Goal: Information Seeking & Learning: Learn about a topic

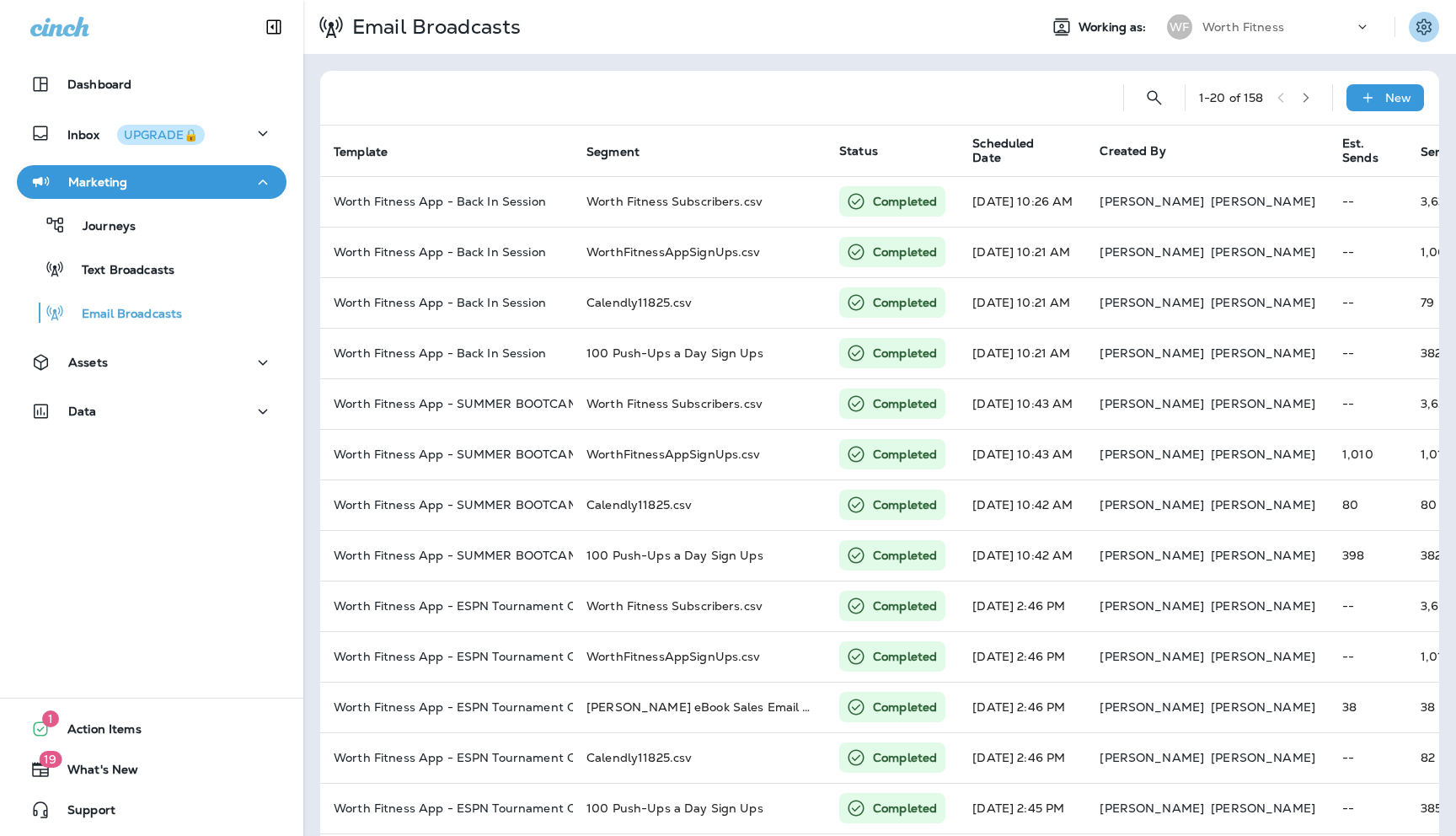
click at [1427, 26] on icon "Settings" at bounding box center [1425, 27] width 20 height 20
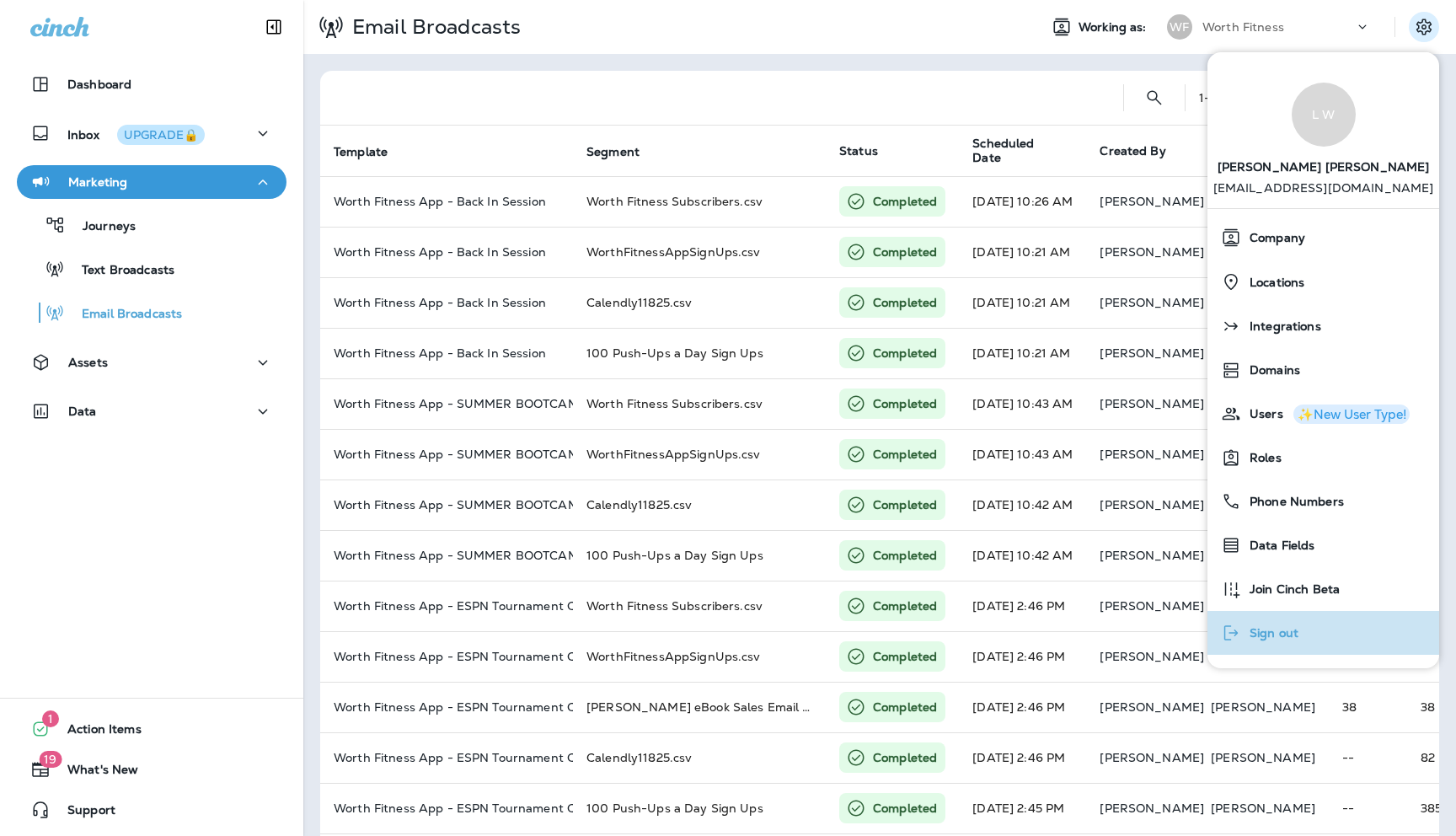
click at [1258, 626] on span "Sign out" at bounding box center [1270, 633] width 57 height 15
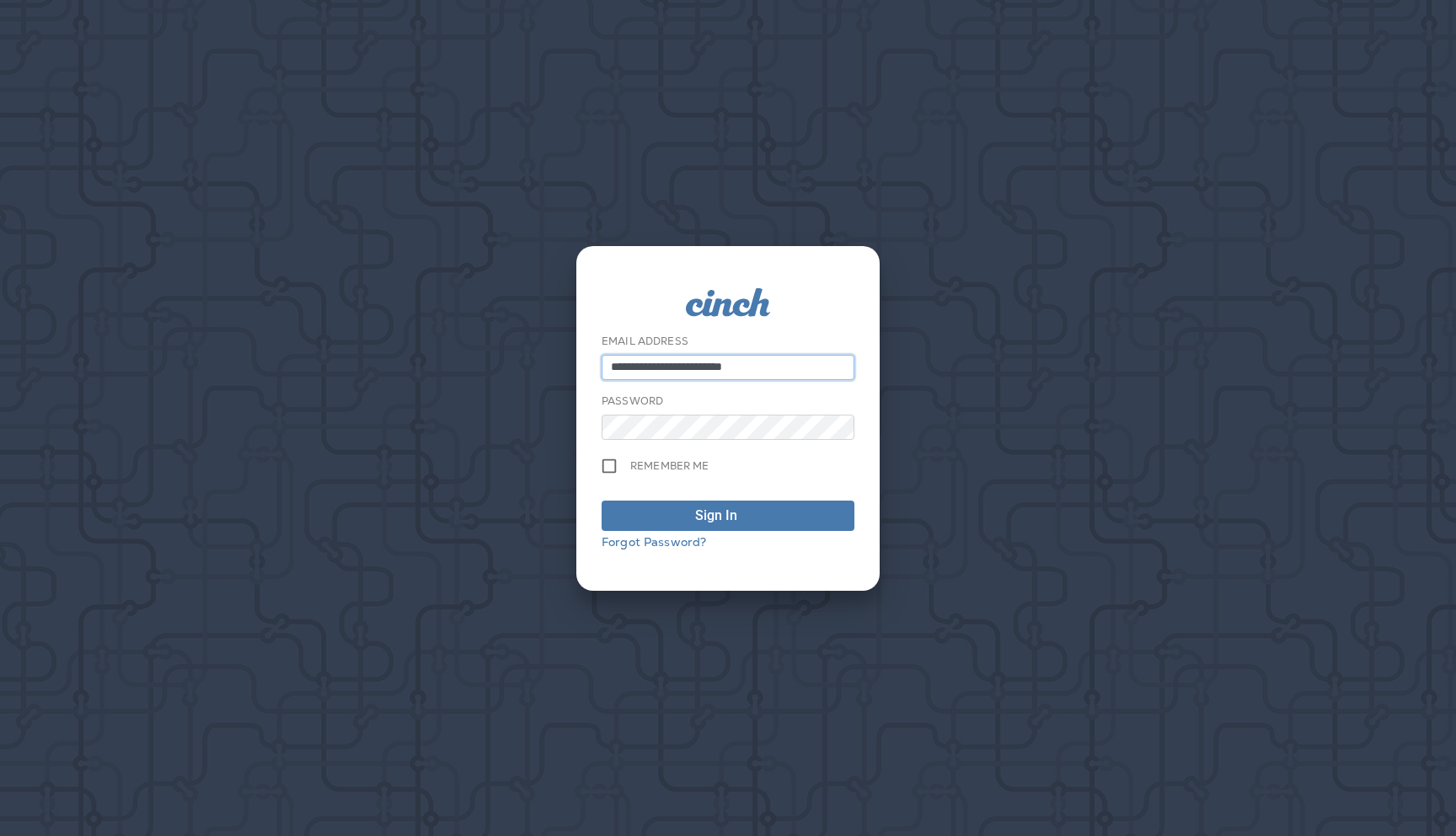
type input "**********"
click at [681, 511] on span "Sign In" at bounding box center [728, 515] width 234 height 20
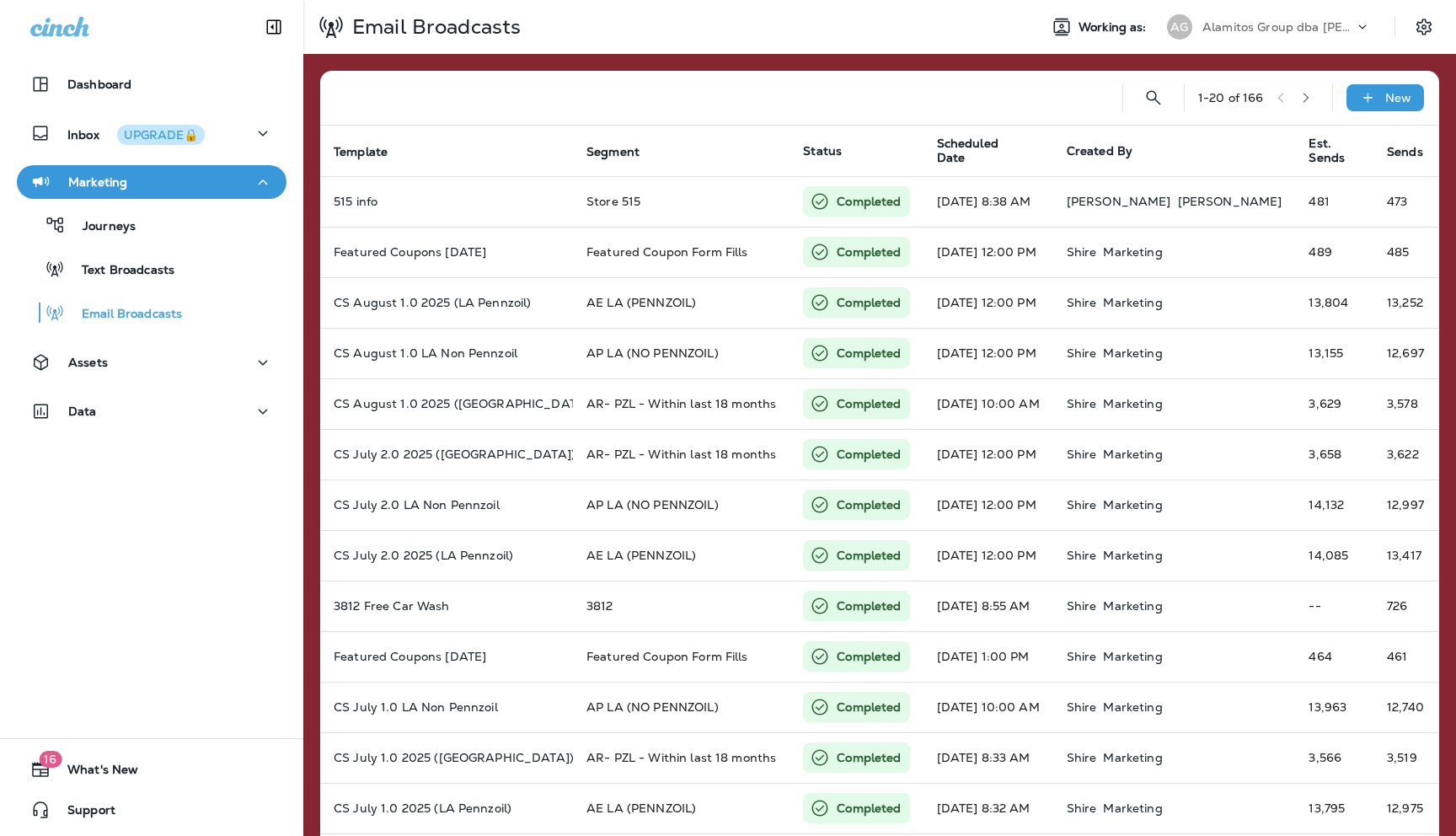
click at [1358, 24] on icon at bounding box center [1363, 27] width 17 height 17
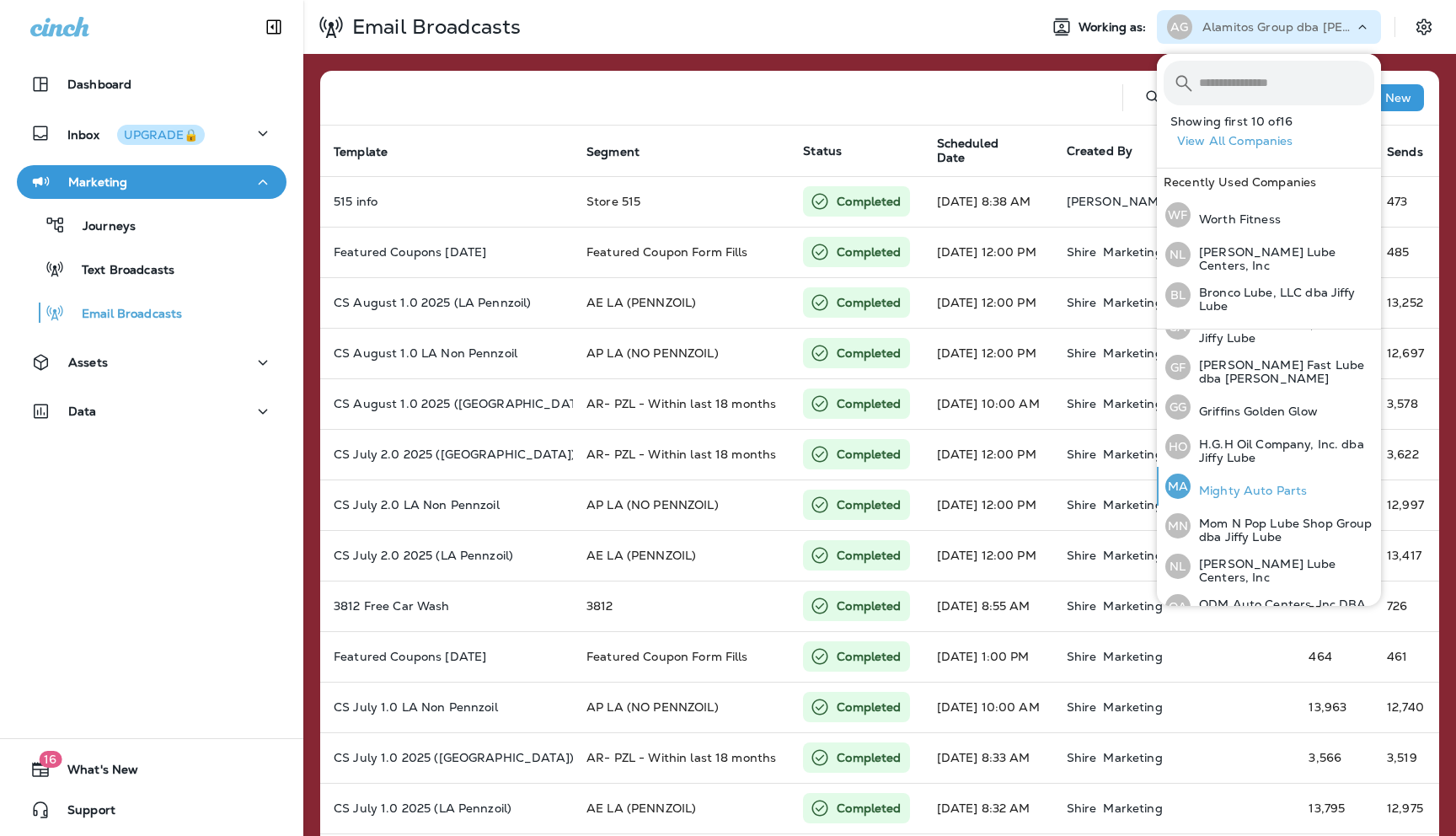
scroll to position [259, 0]
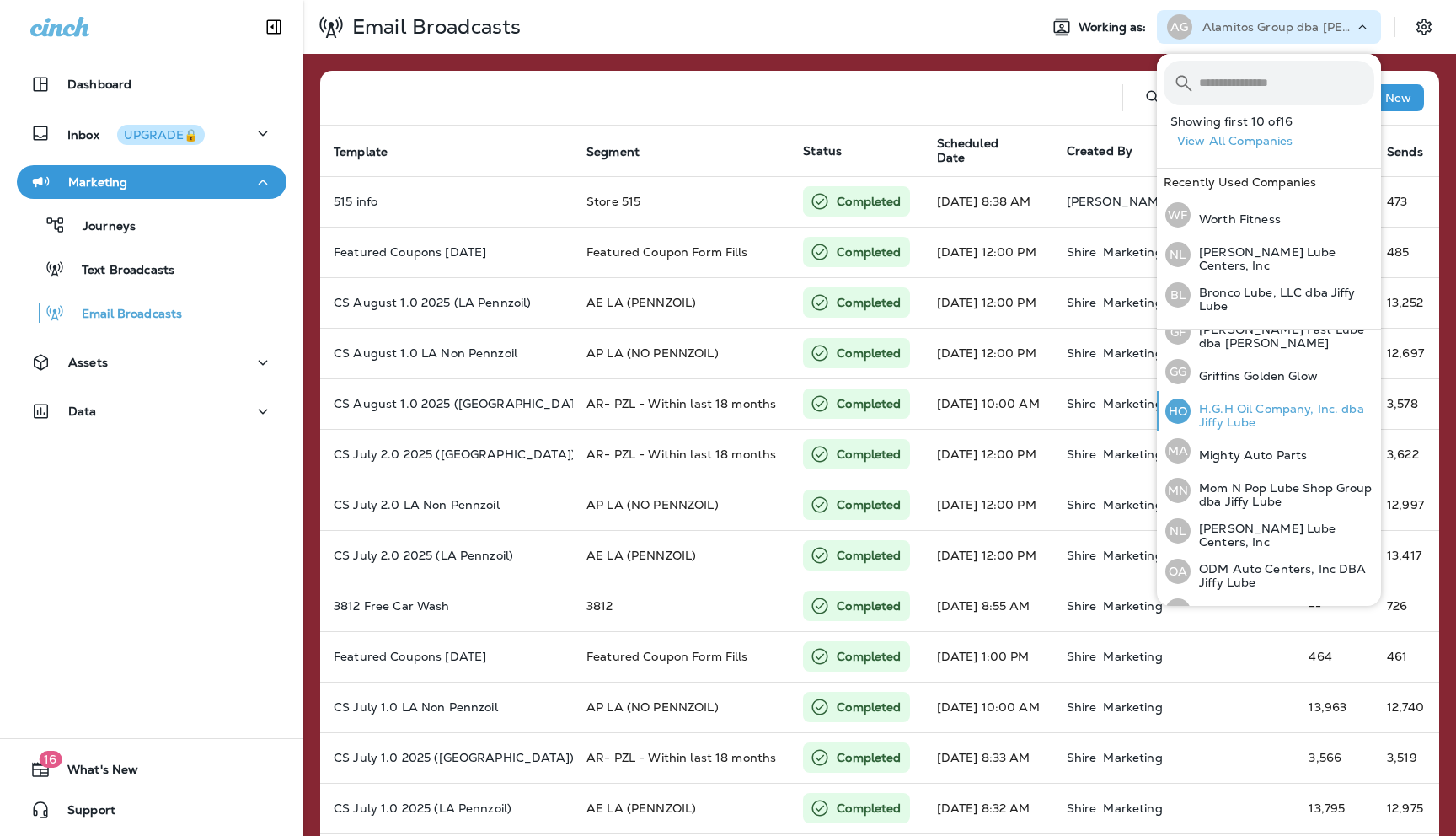
click at [1219, 411] on p "H.G.H Oil Company, Inc. dba Jiffy Lube" at bounding box center [1283, 414] width 184 height 27
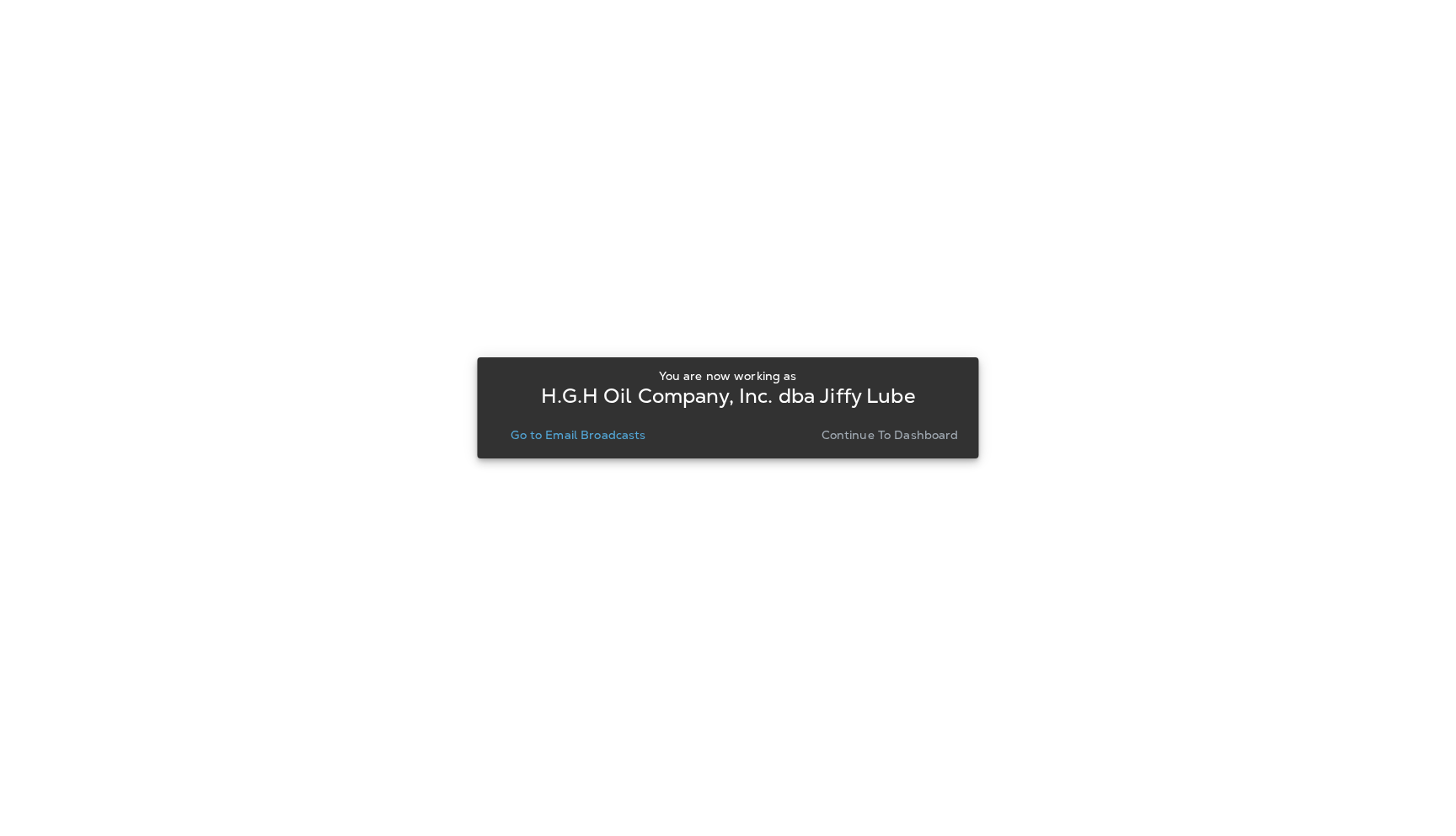
click at [879, 438] on p "Continue to Dashboard" at bounding box center [890, 435] width 137 height 14
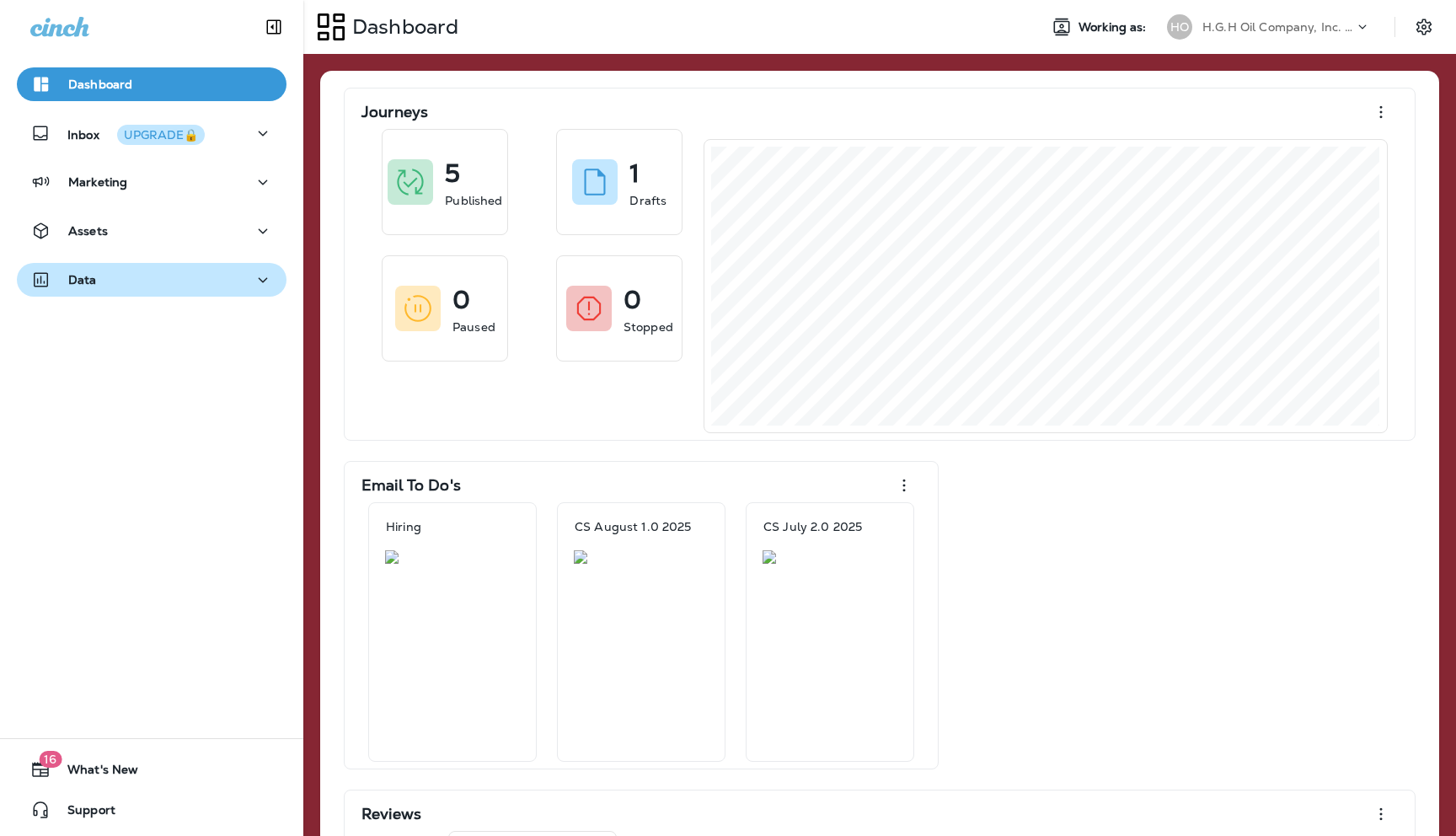
click at [250, 275] on div "Data" at bounding box center [152, 279] width 243 height 21
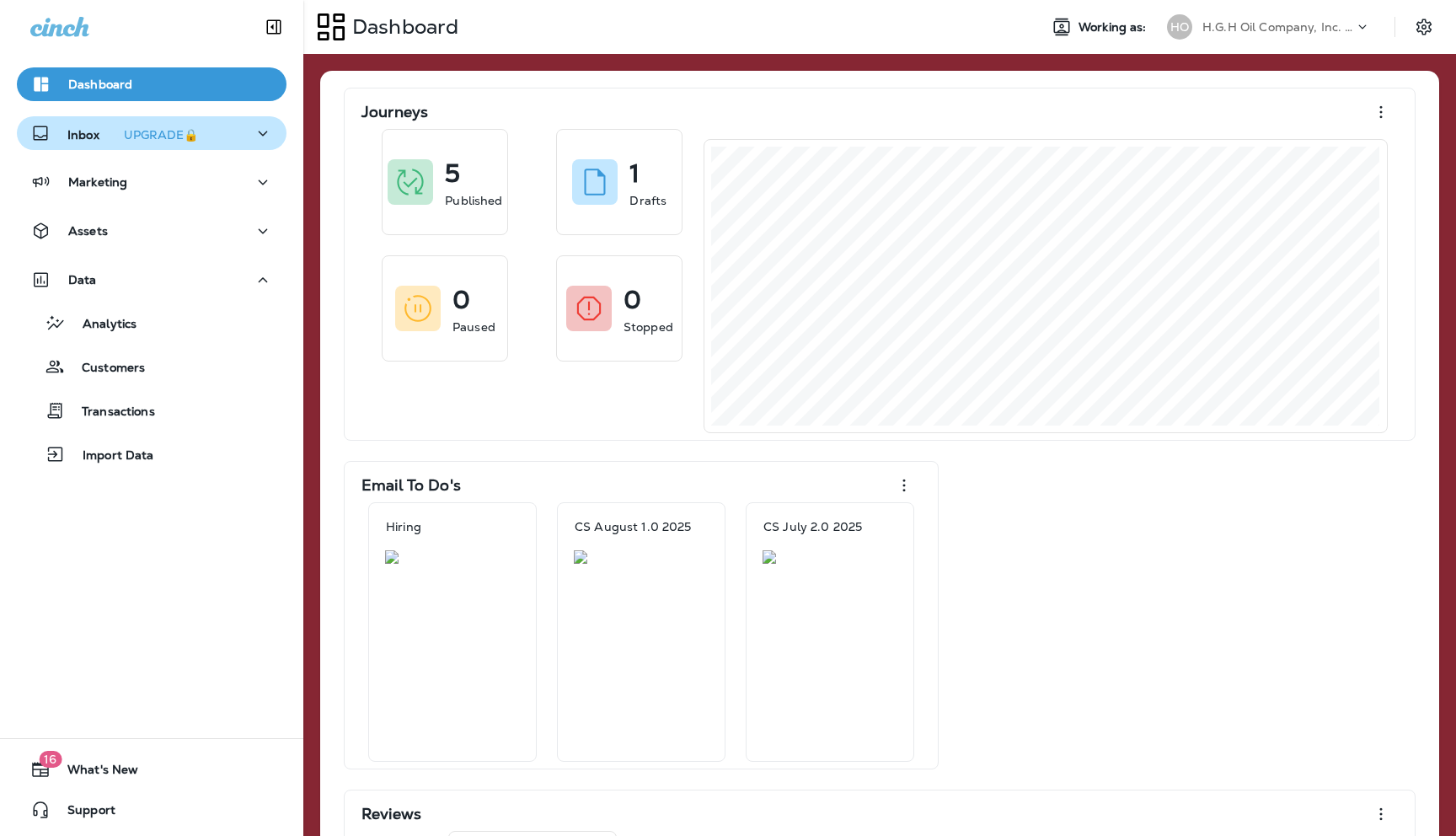
click at [86, 131] on p "Inbox UPGRADE🔒" at bounding box center [135, 133] width 137 height 17
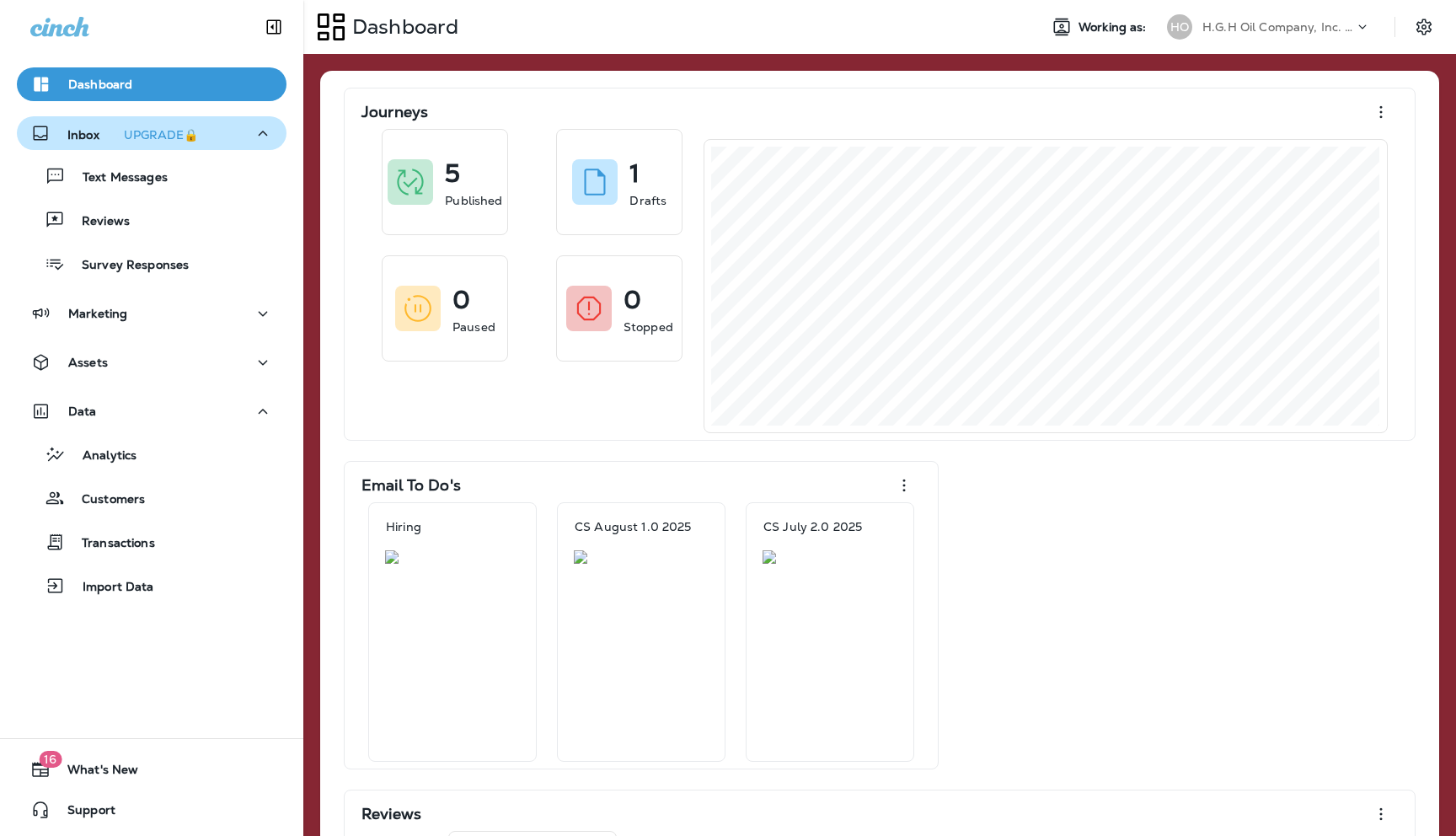
click at [60, 130] on div "Inbox UPGRADE🔒" at bounding box center [118, 133] width 175 height 21
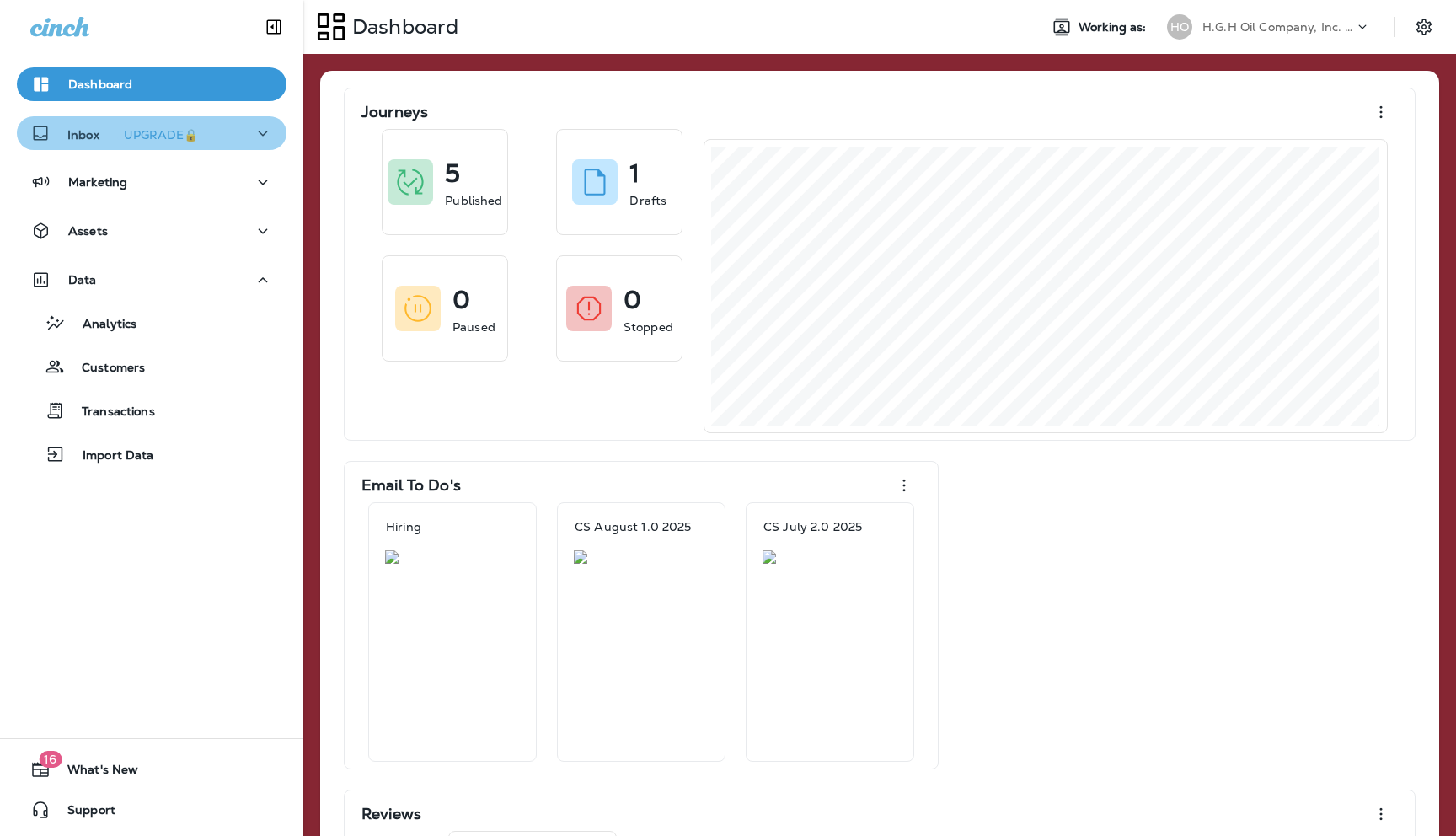
click at [66, 137] on div "Inbox UPGRADE🔒" at bounding box center [118, 133] width 175 height 21
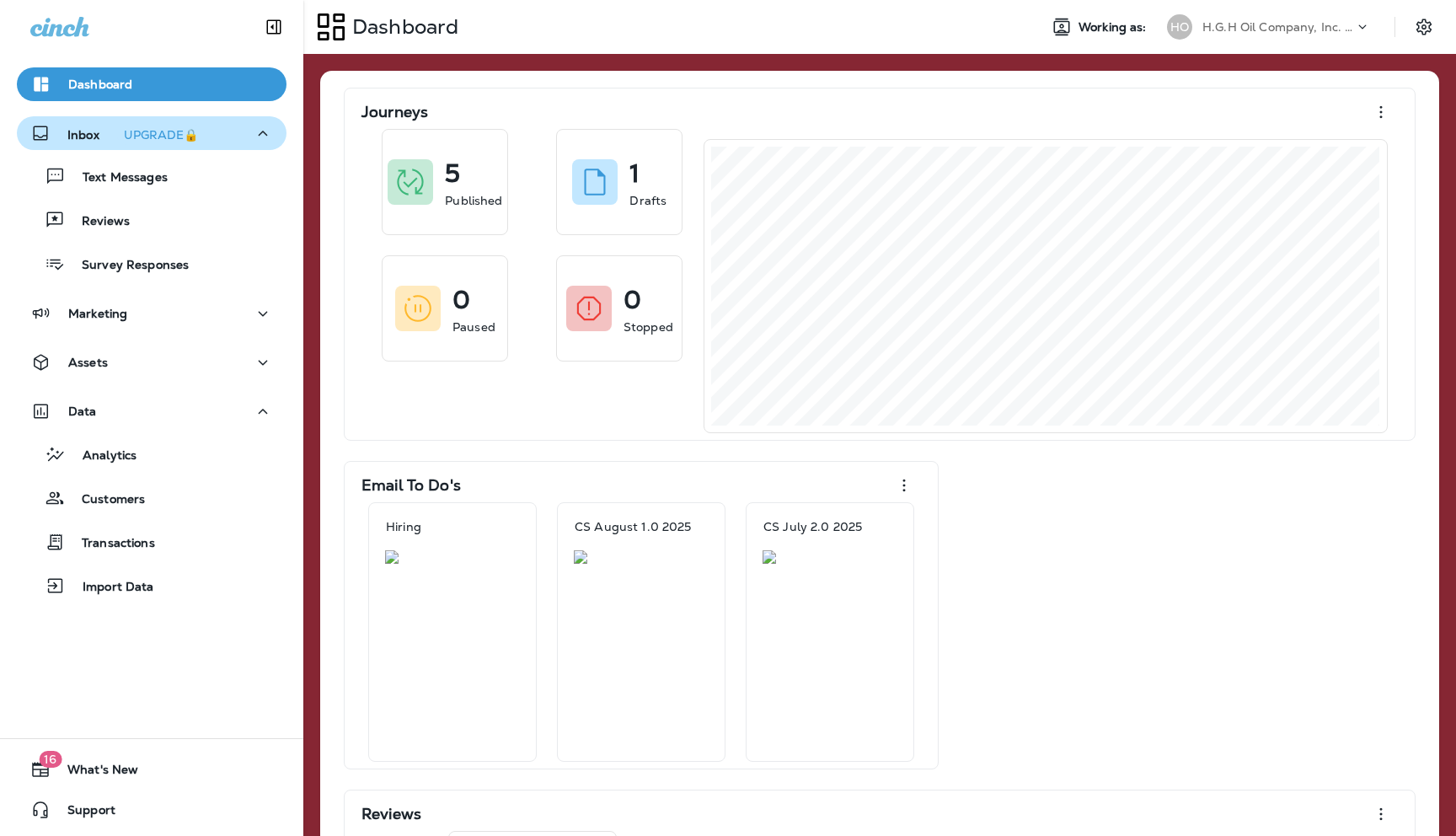
click at [75, 133] on p "Inbox UPGRADE🔒" at bounding box center [135, 133] width 137 height 17
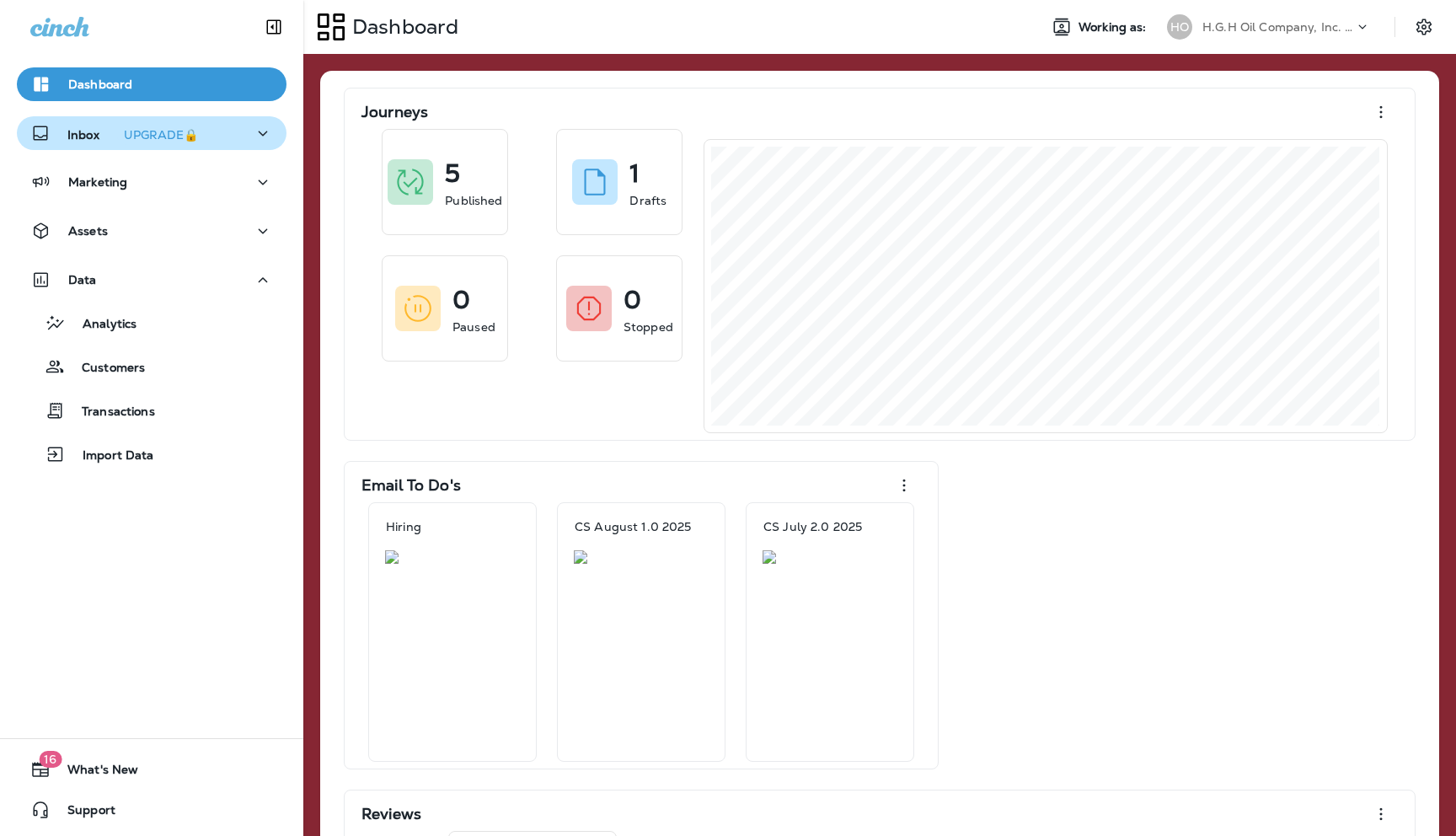
click at [75, 133] on p "Inbox UPGRADE🔒" at bounding box center [135, 133] width 137 height 17
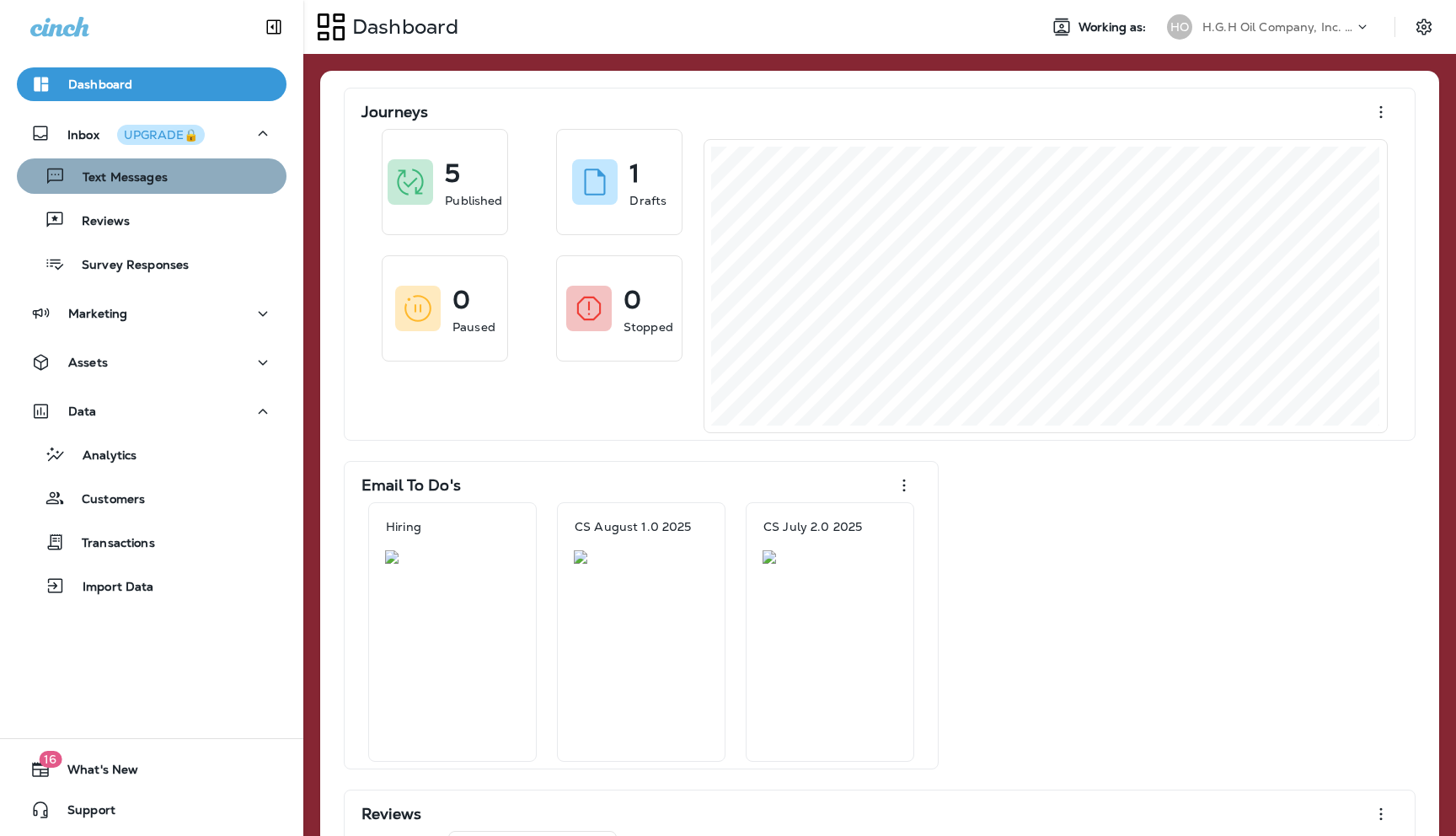
click at [117, 184] on p "Text Messages" at bounding box center [117, 177] width 102 height 16
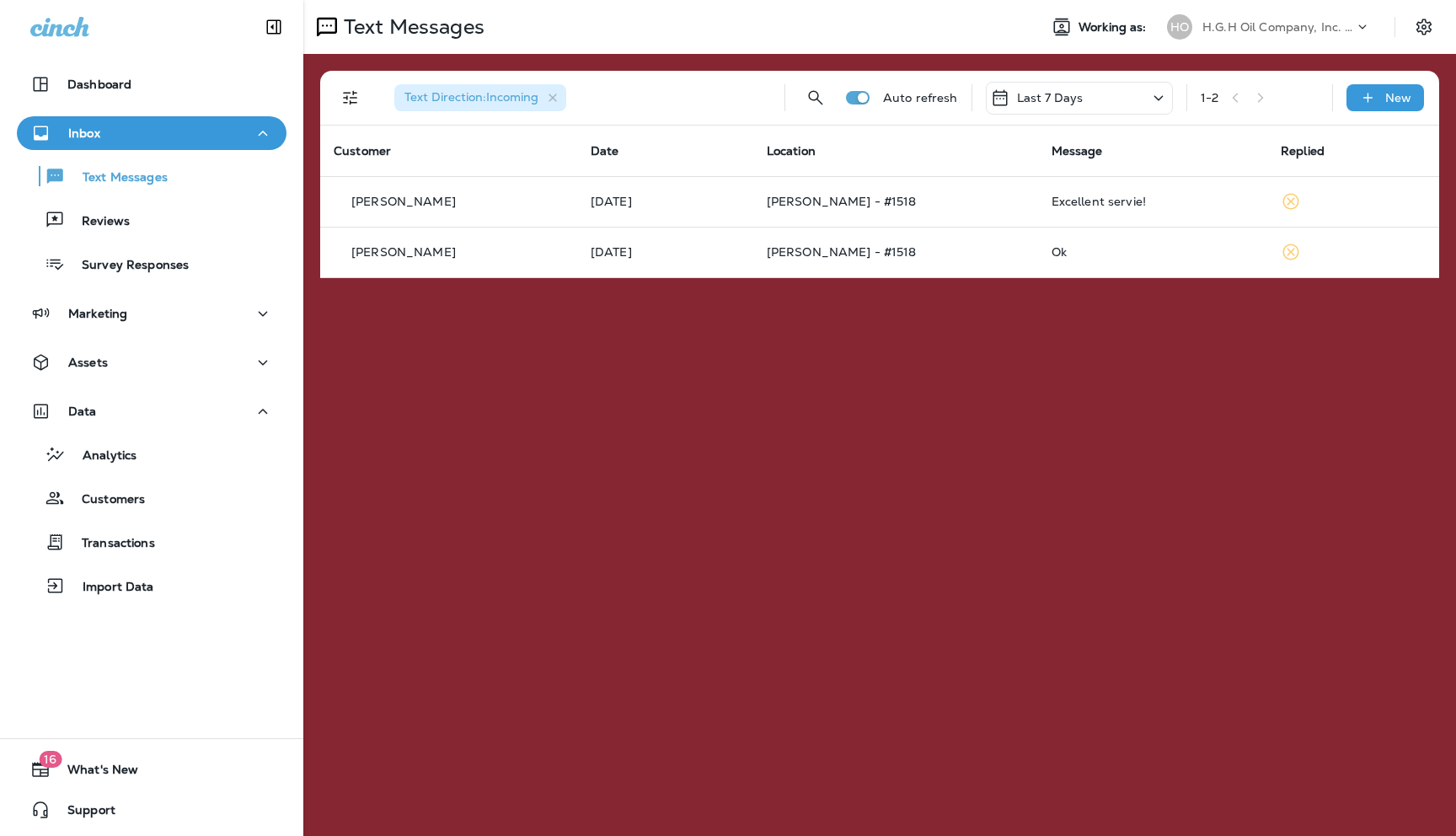
click at [126, 139] on div "Inbox" at bounding box center [152, 133] width 243 height 21
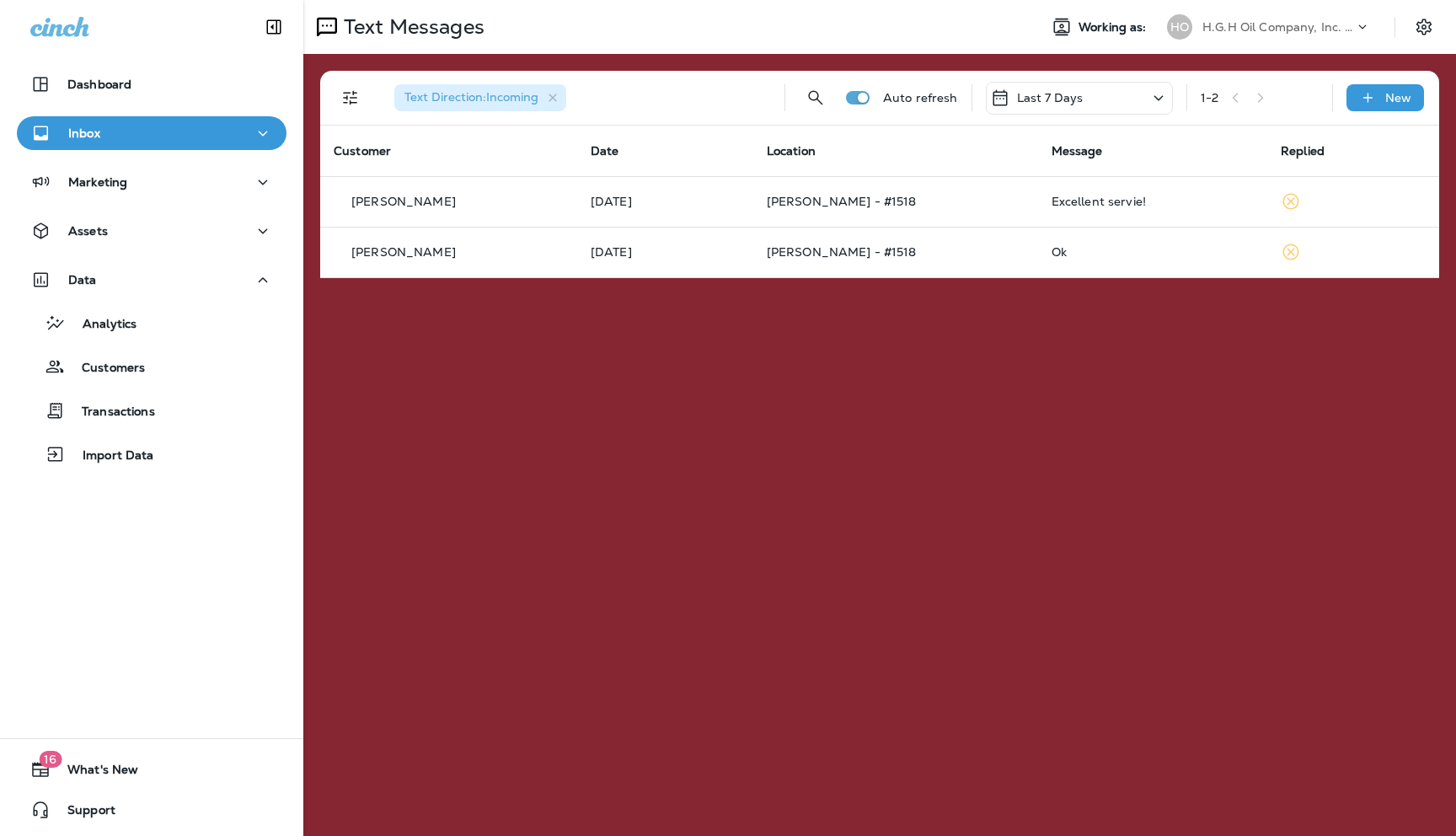
click at [266, 136] on icon "button" at bounding box center [263, 133] width 20 height 21
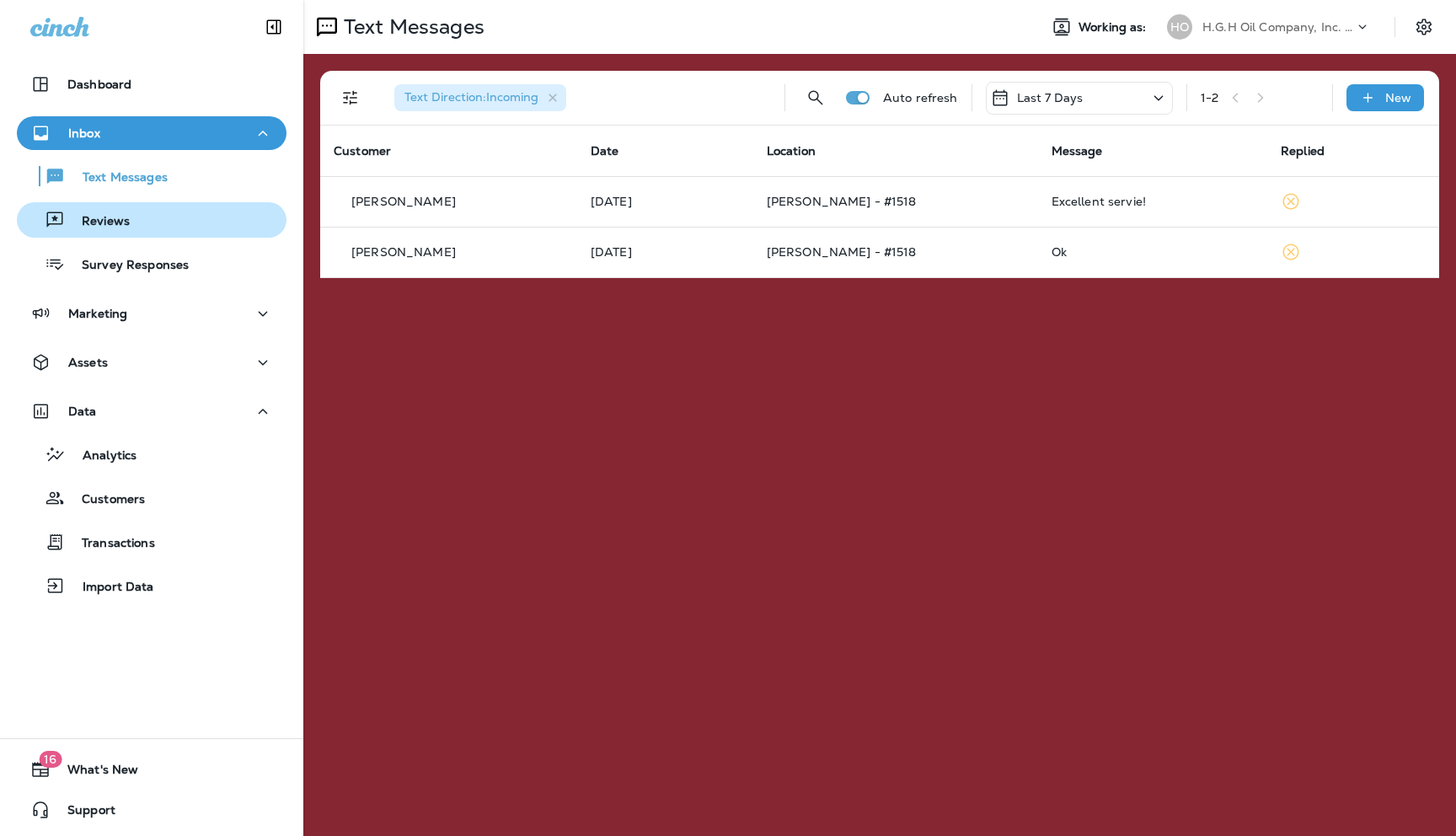
click at [124, 218] on p "Reviews" at bounding box center [97, 221] width 65 height 16
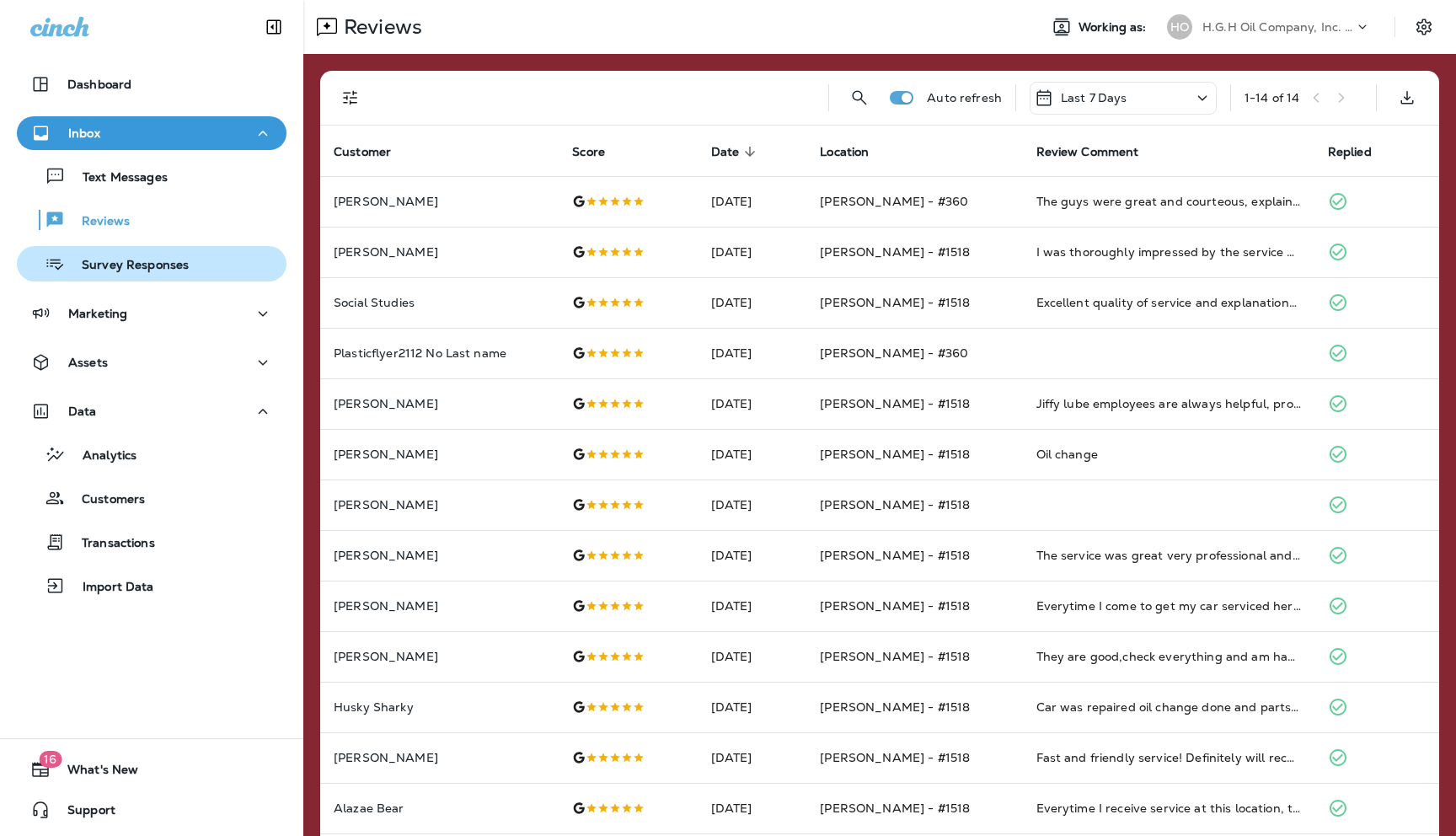
click at [104, 259] on p "Survey Responses" at bounding box center [127, 265] width 124 height 16
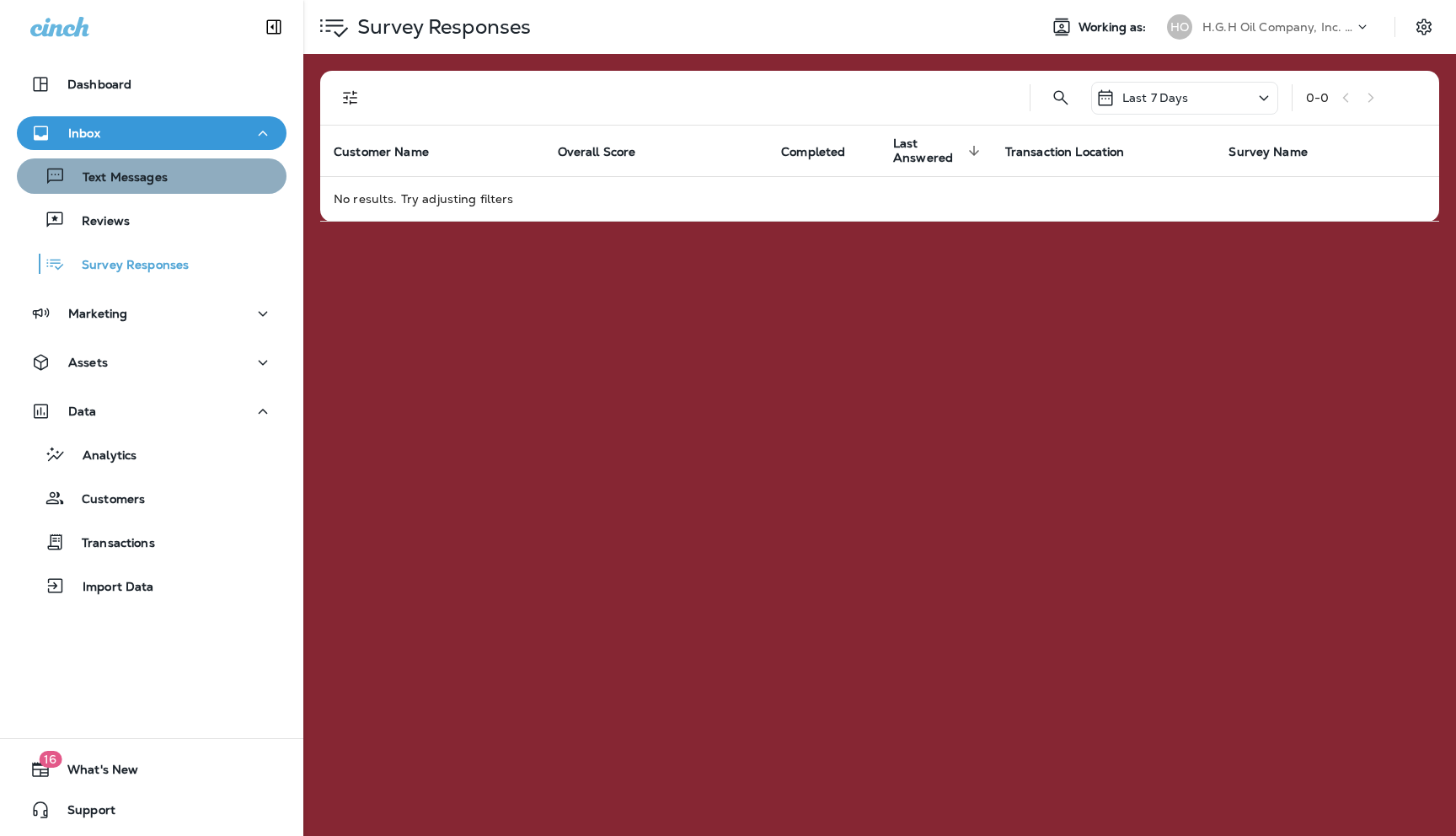
click at [117, 179] on p "Text Messages" at bounding box center [117, 177] width 102 height 16
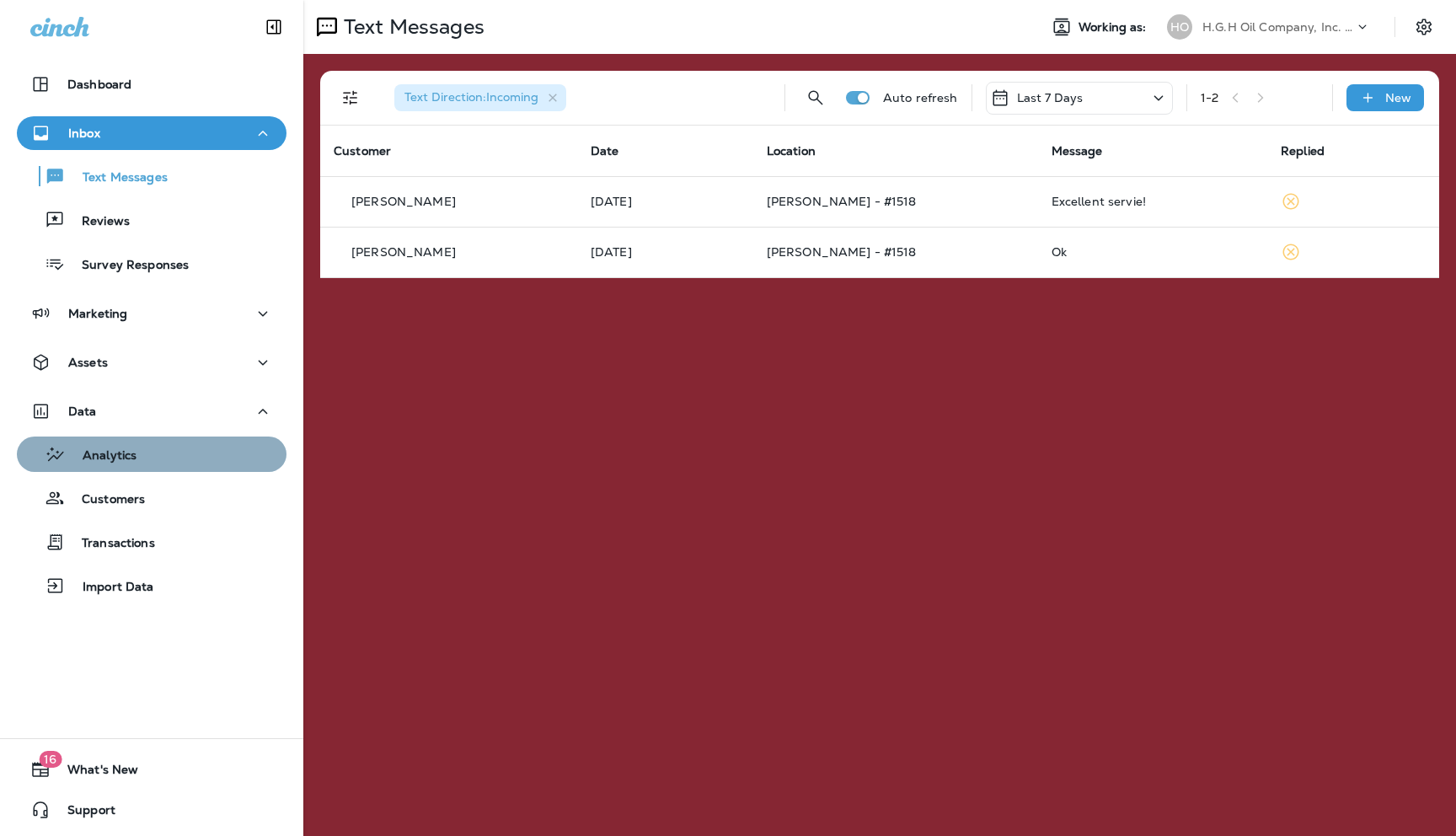
click at [126, 456] on p "Analytics" at bounding box center [101, 456] width 71 height 16
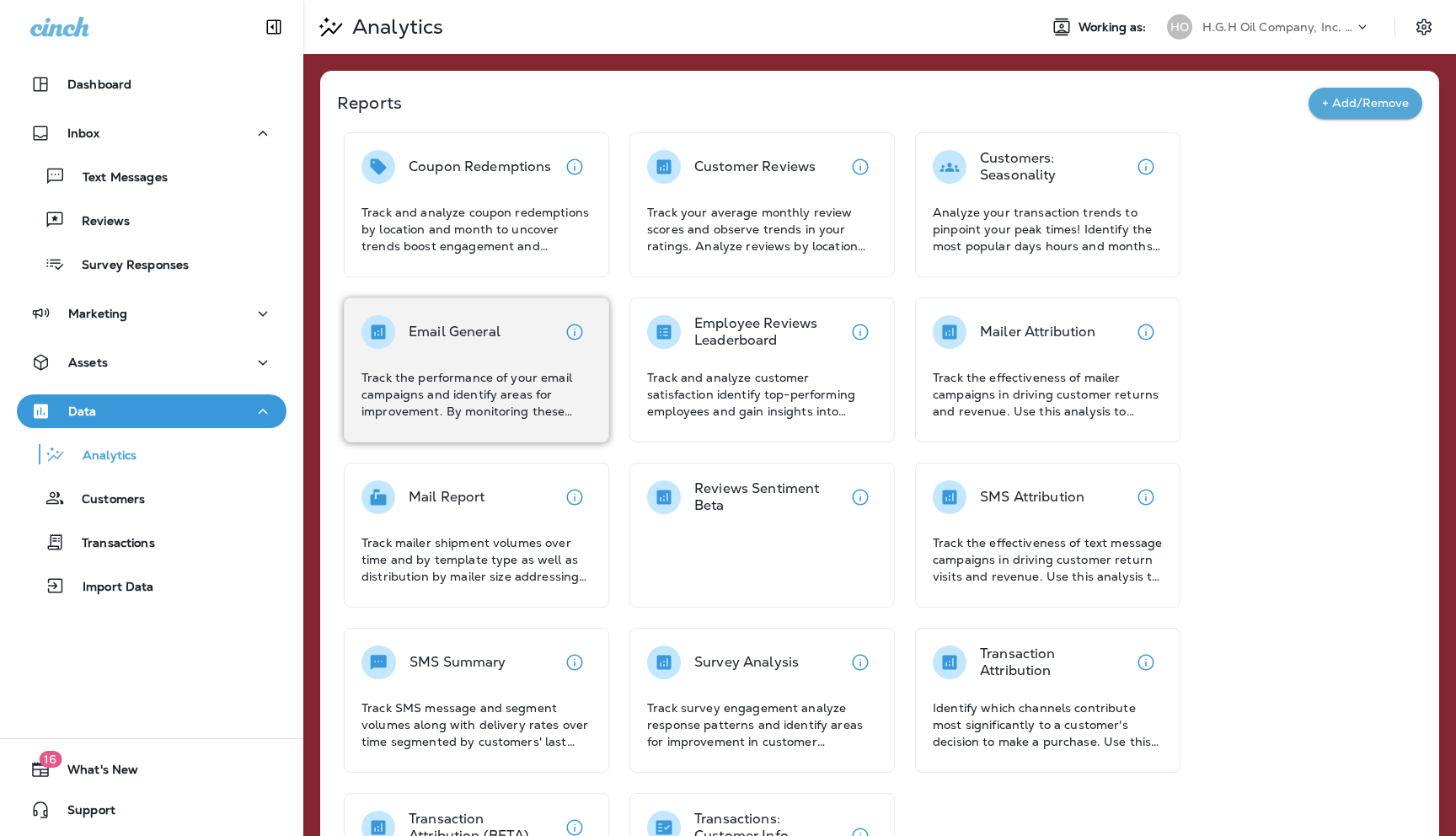
click at [457, 380] on p "Track the performance of your email campaigns and identify areas for improvemen…" at bounding box center [476, 394] width 230 height 51
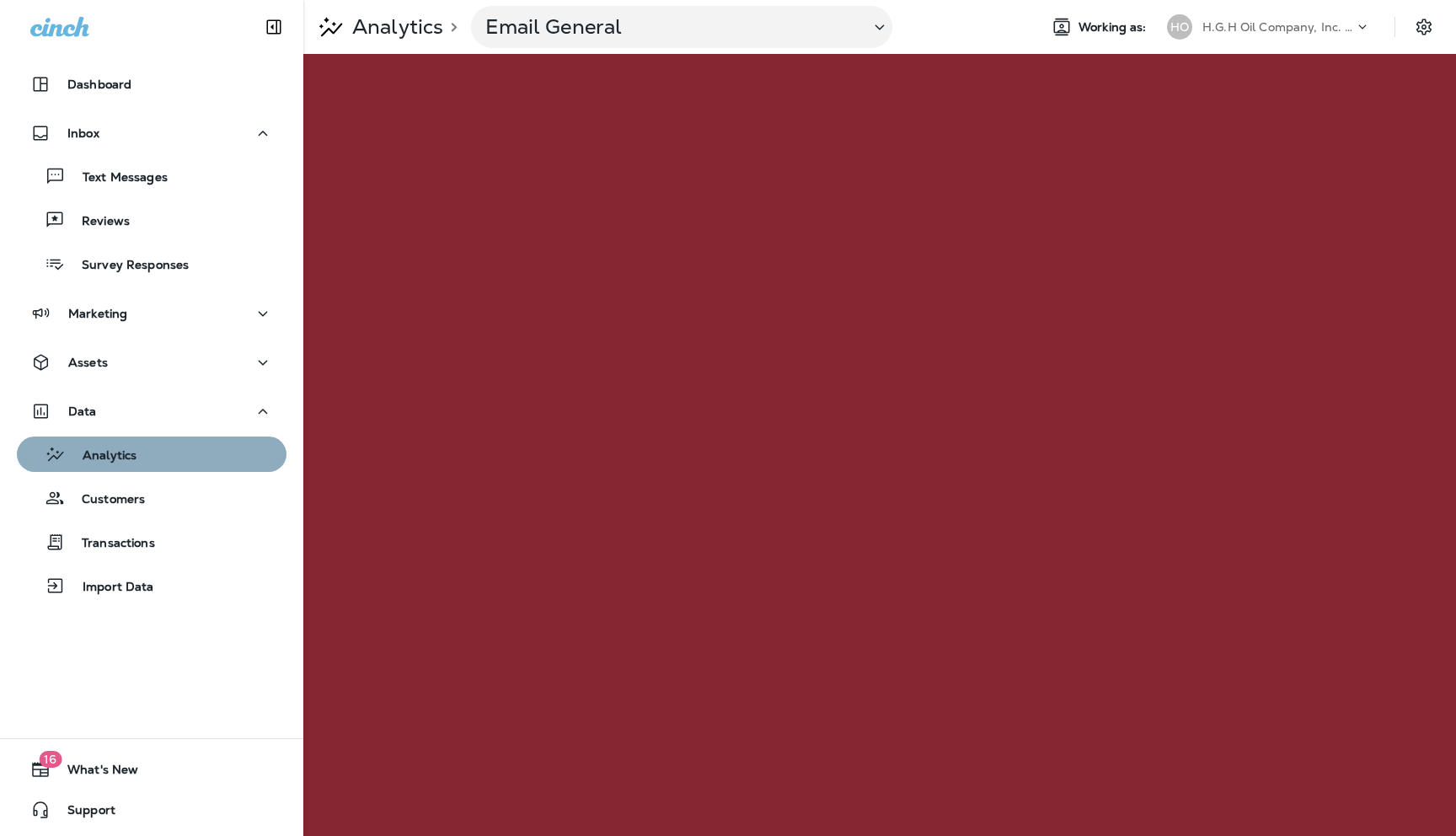
click at [126, 454] on p "Analytics" at bounding box center [101, 456] width 71 height 16
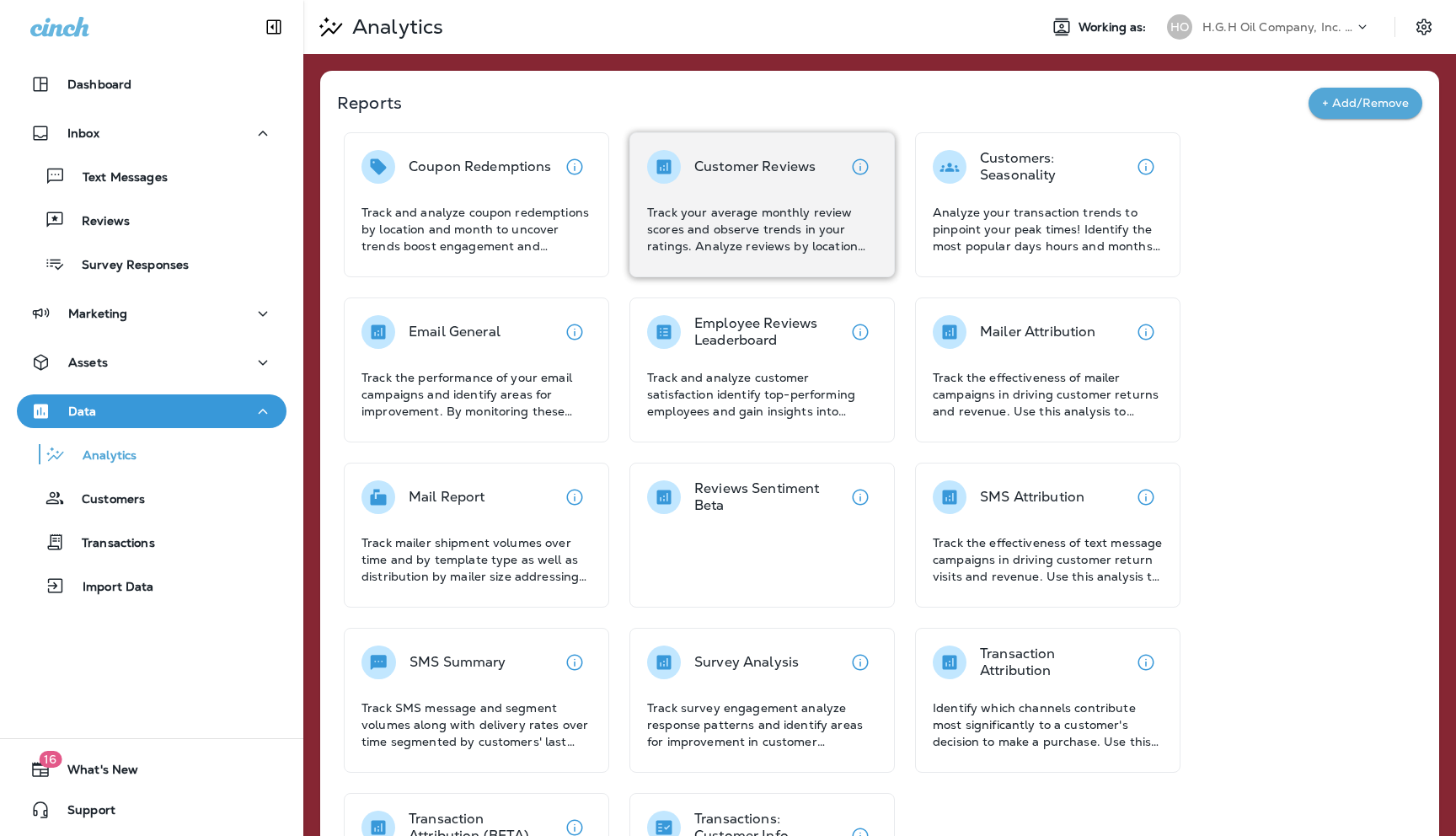
click at [745, 196] on div "Customer Reviews Track your average monthly review scores and observe trends in…" at bounding box center [762, 202] width 230 height 105
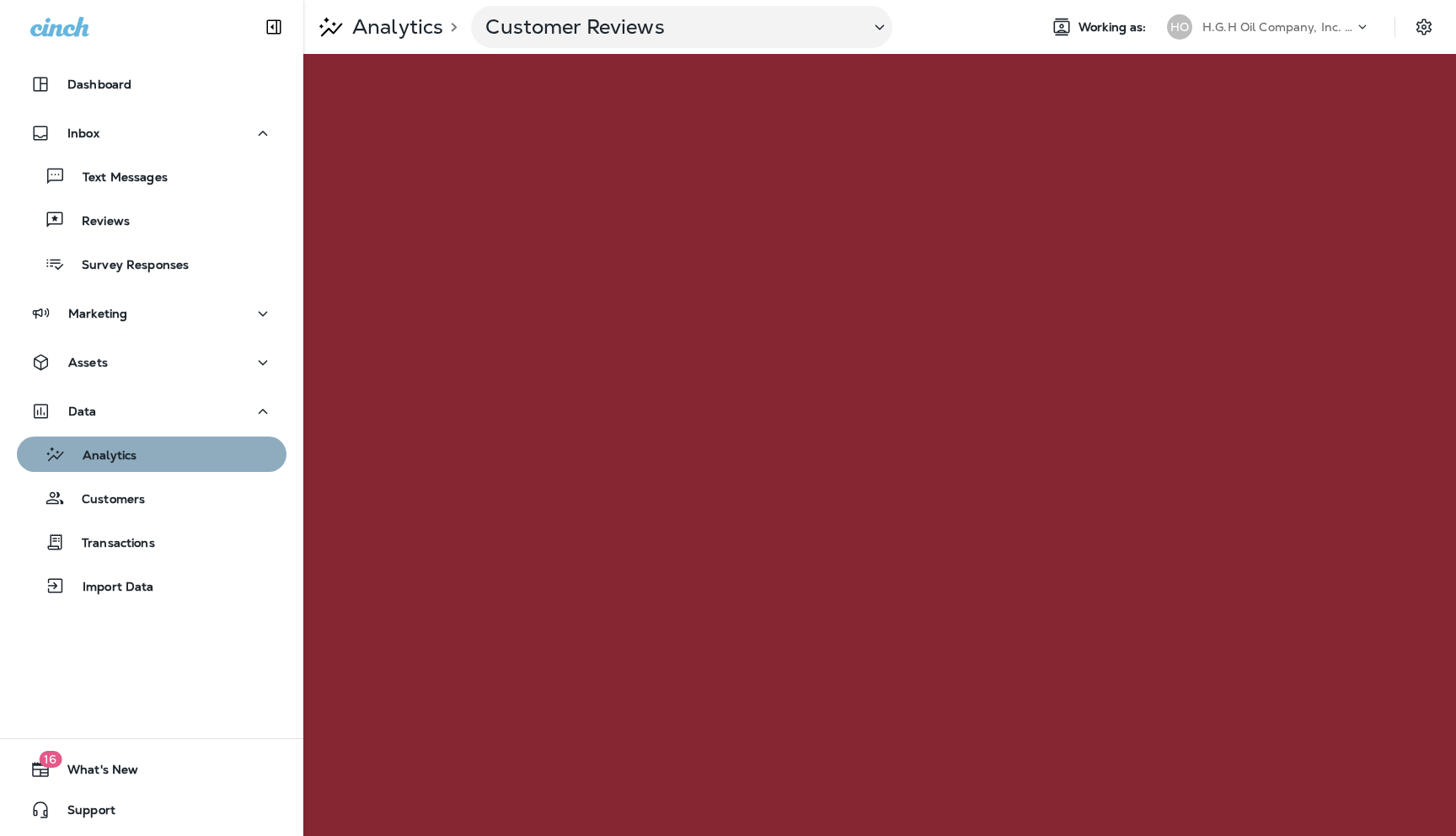
click at [129, 458] on p "Analytics" at bounding box center [101, 456] width 71 height 16
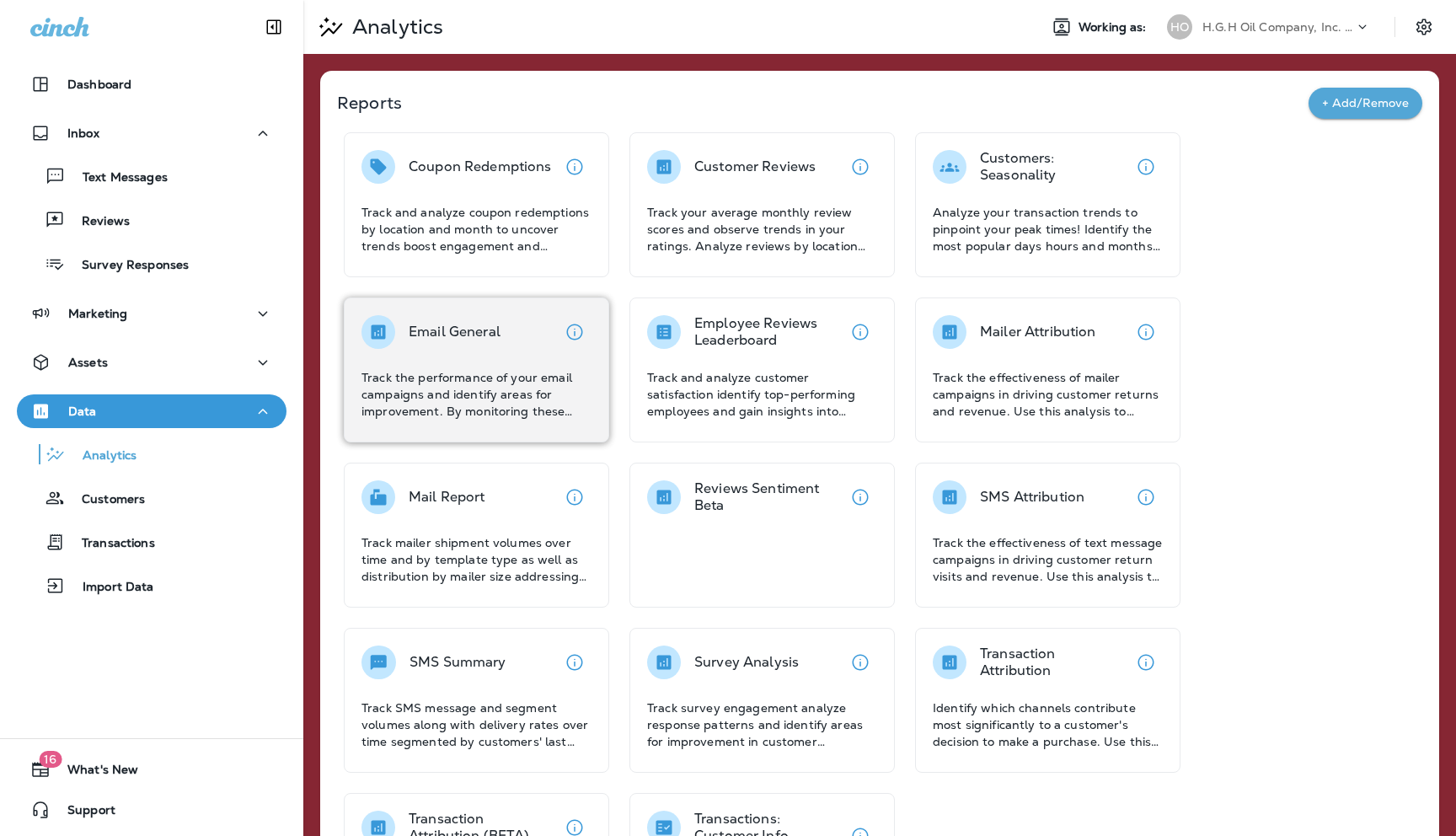
click at [504, 364] on div "Email General Track the performance of your email campaigns and identify areas …" at bounding box center [476, 367] width 230 height 105
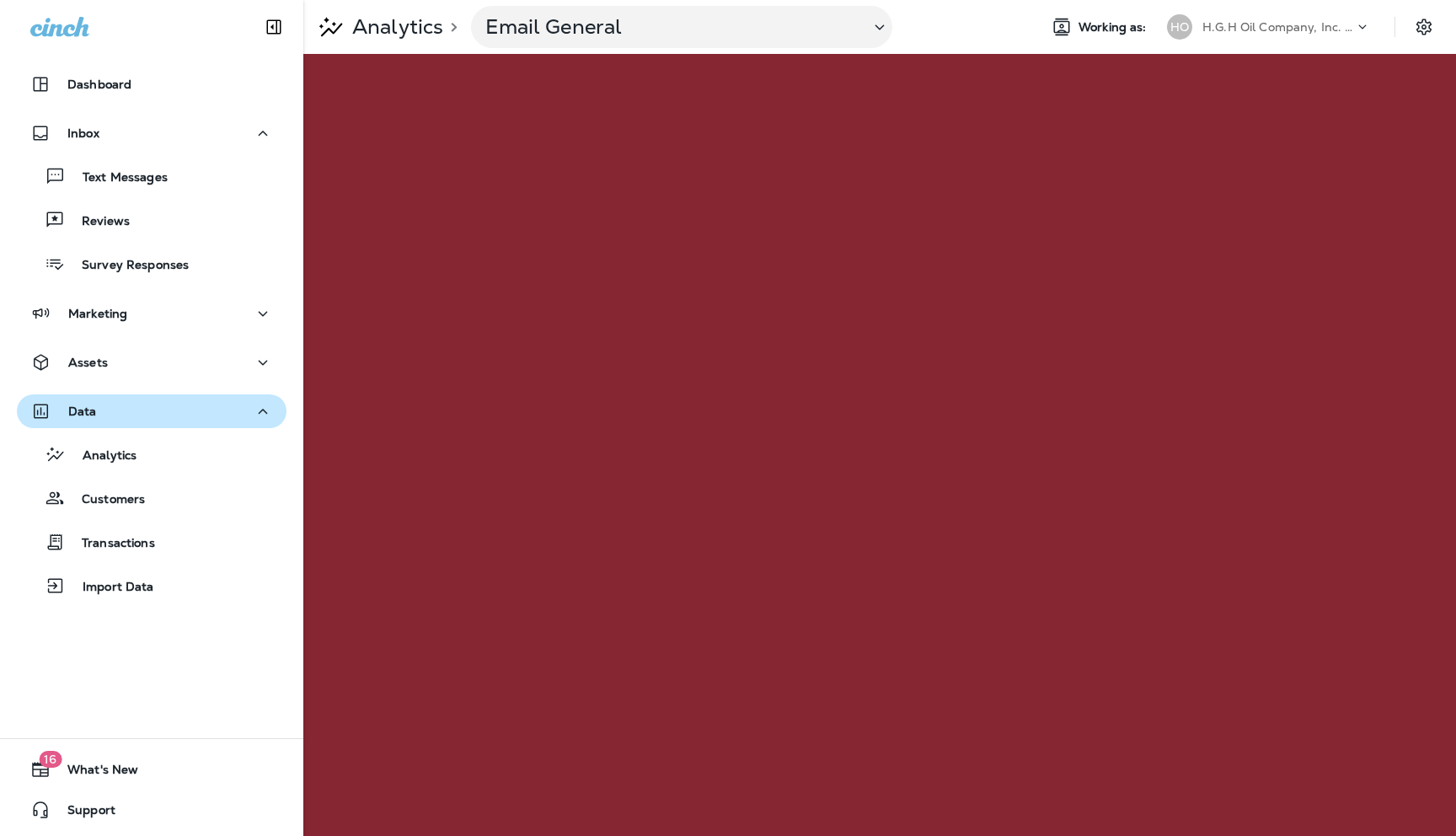
click at [119, 415] on div "Data" at bounding box center [152, 411] width 243 height 21
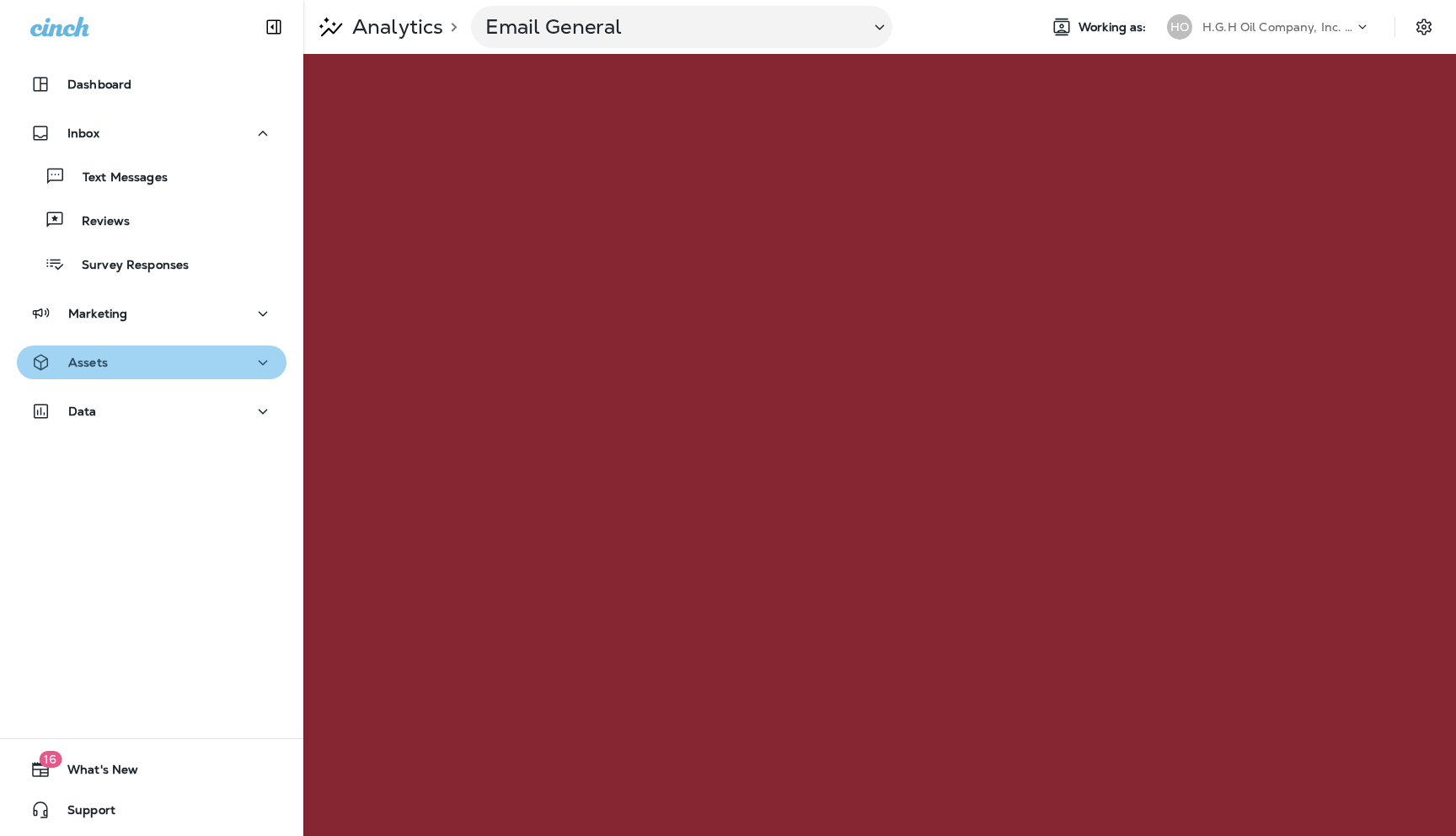
click at [275, 360] on button "Assets" at bounding box center [151, 362] width 269 height 34
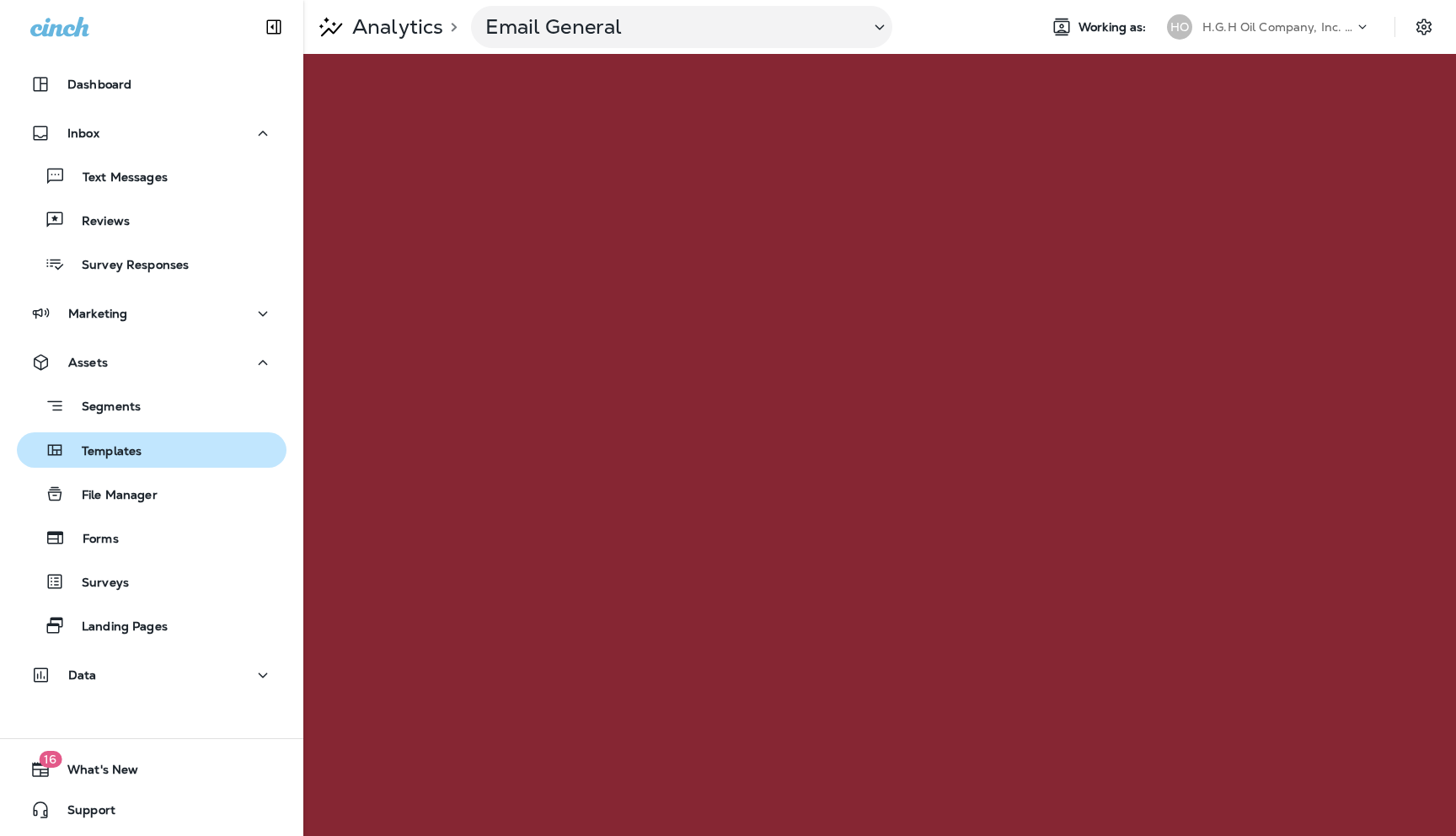
click at [109, 452] on p "Templates" at bounding box center [103, 451] width 76 height 16
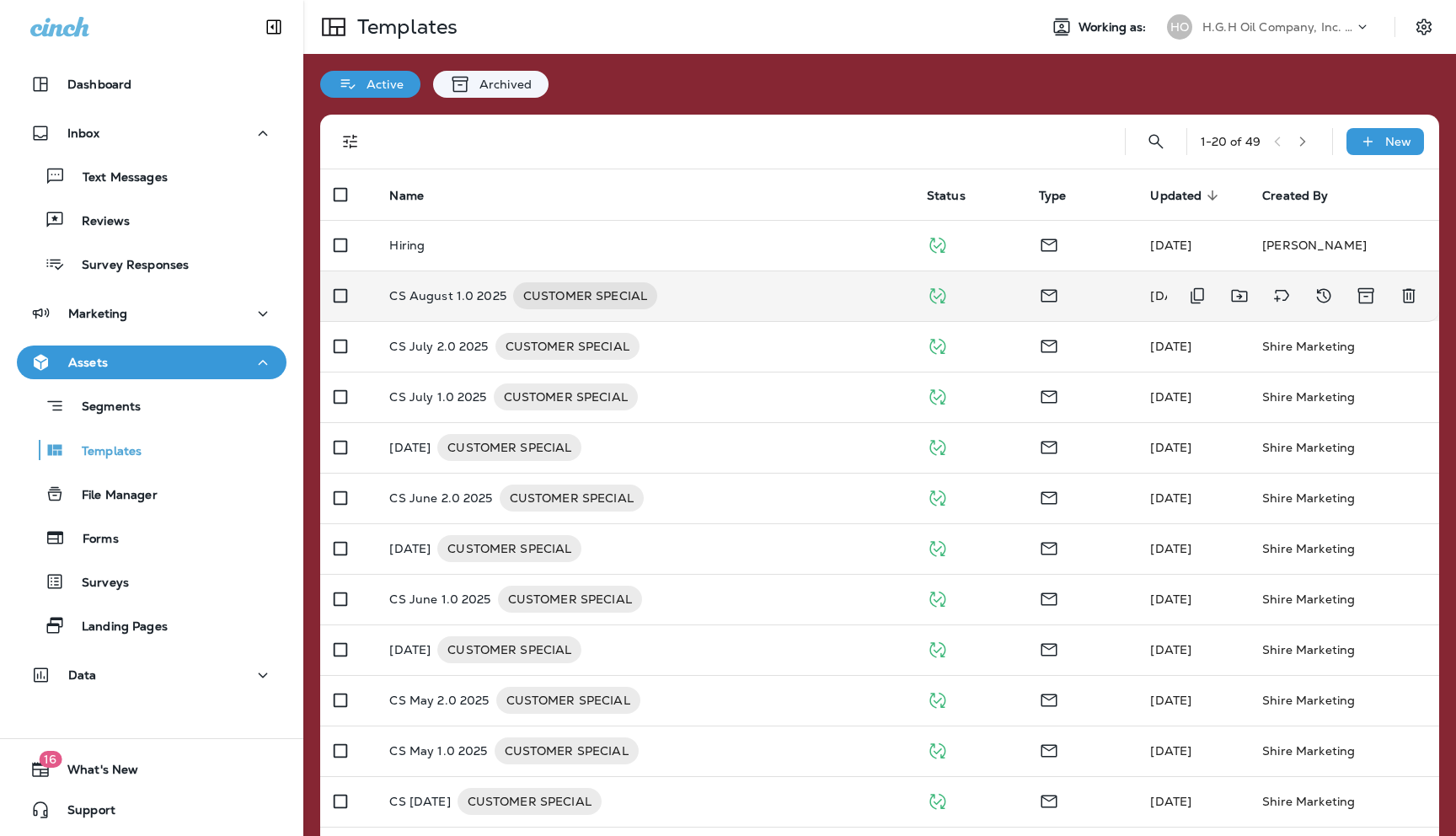
click at [441, 293] on p "CS August 1.0 2025" at bounding box center [448, 295] width 117 height 27
click at [465, 294] on p "CS August 1.0 2025" at bounding box center [448, 295] width 117 height 27
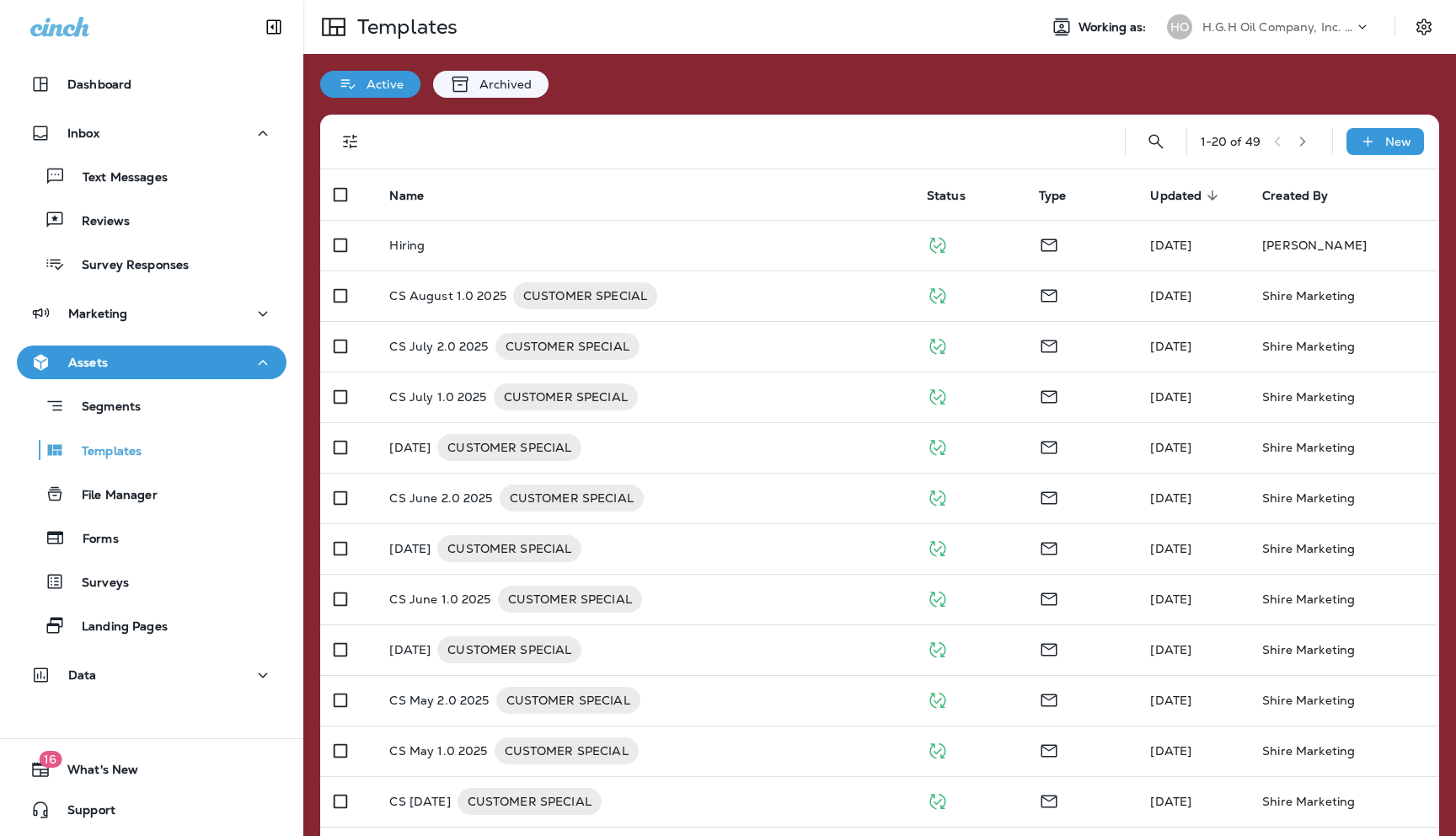
click at [246, 373] on button "Assets" at bounding box center [151, 362] width 269 height 34
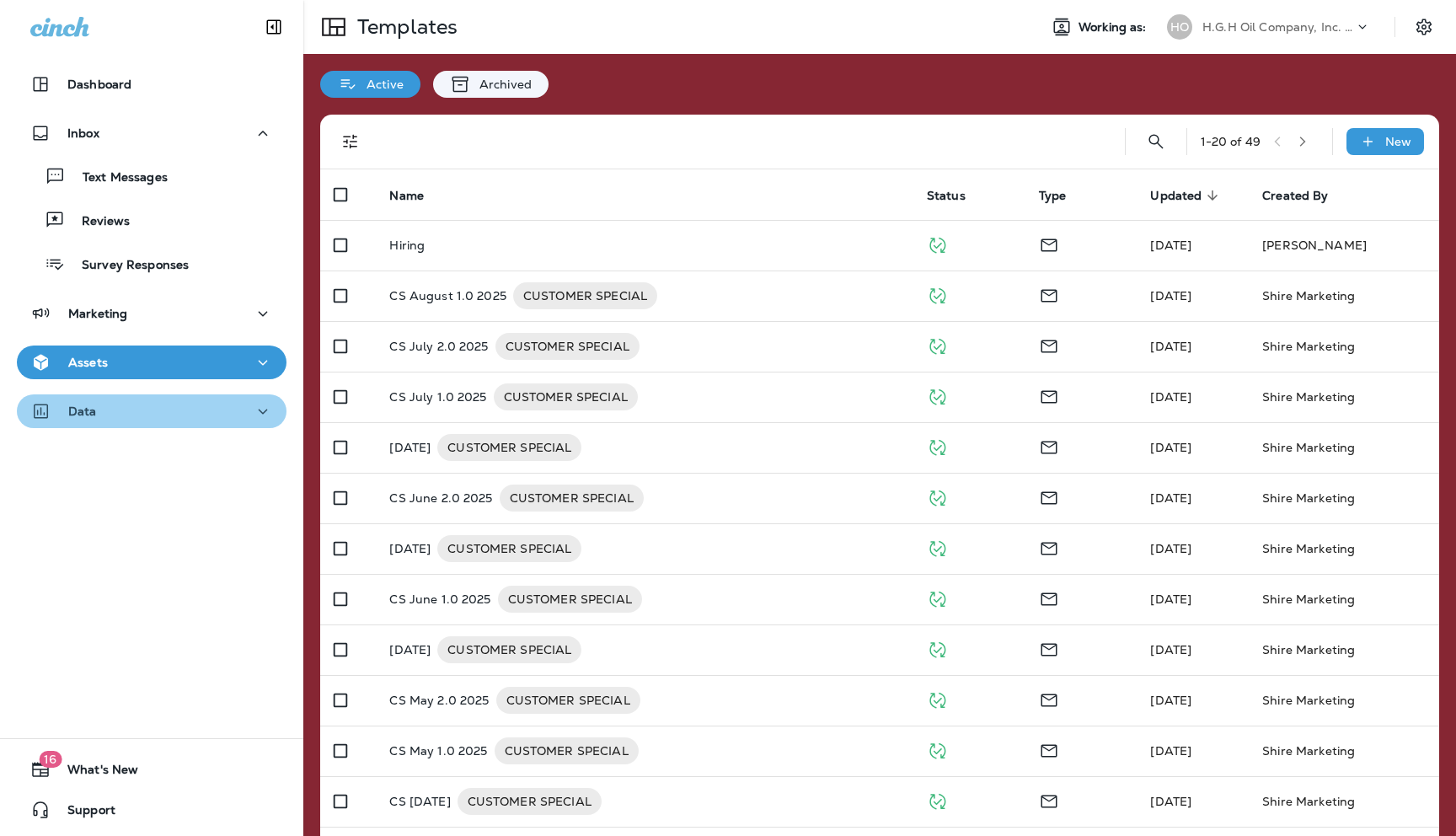
click at [157, 405] on div "Data" at bounding box center [152, 411] width 243 height 21
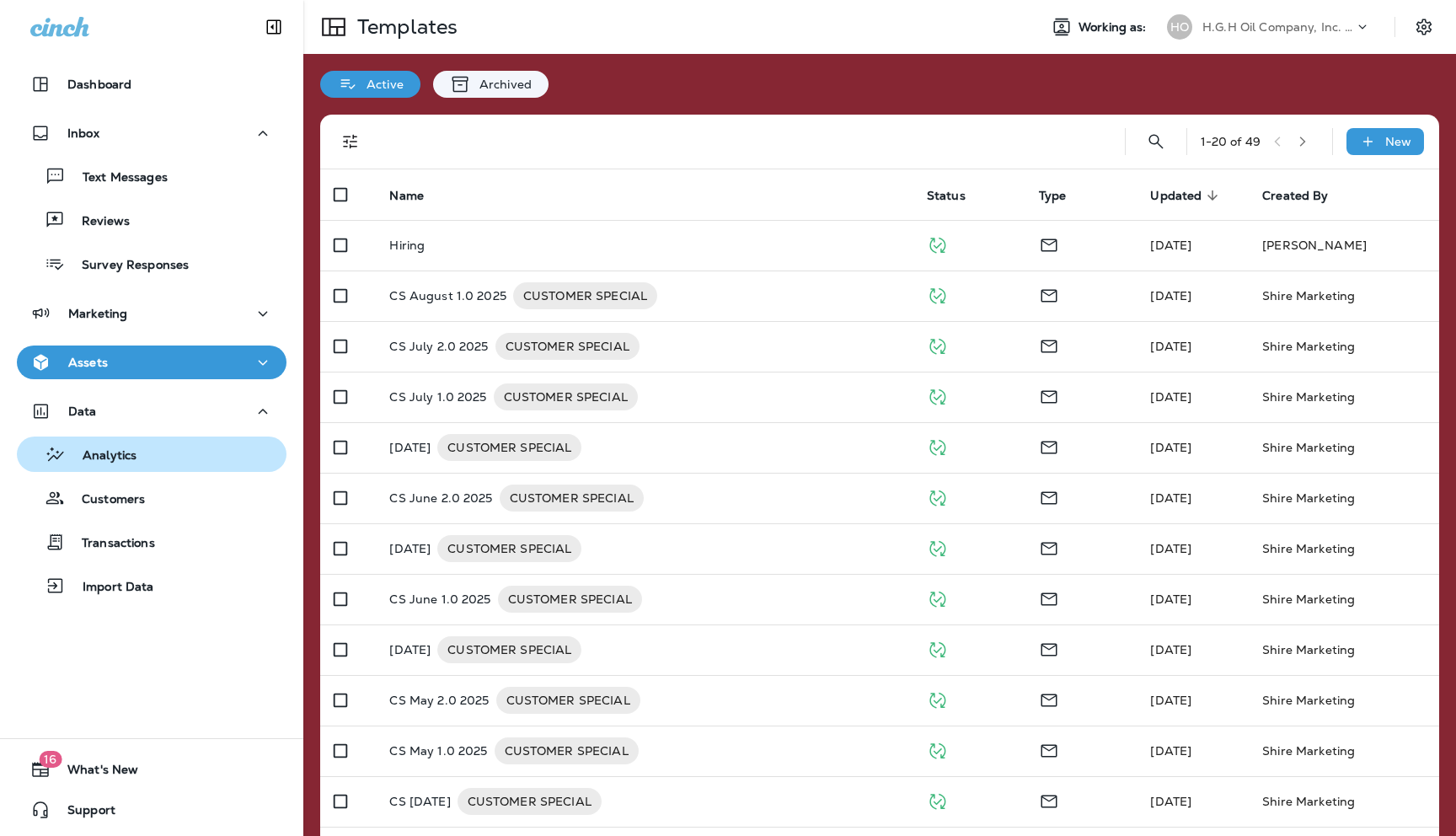
click at [122, 456] on p "Analytics" at bounding box center [101, 456] width 71 height 16
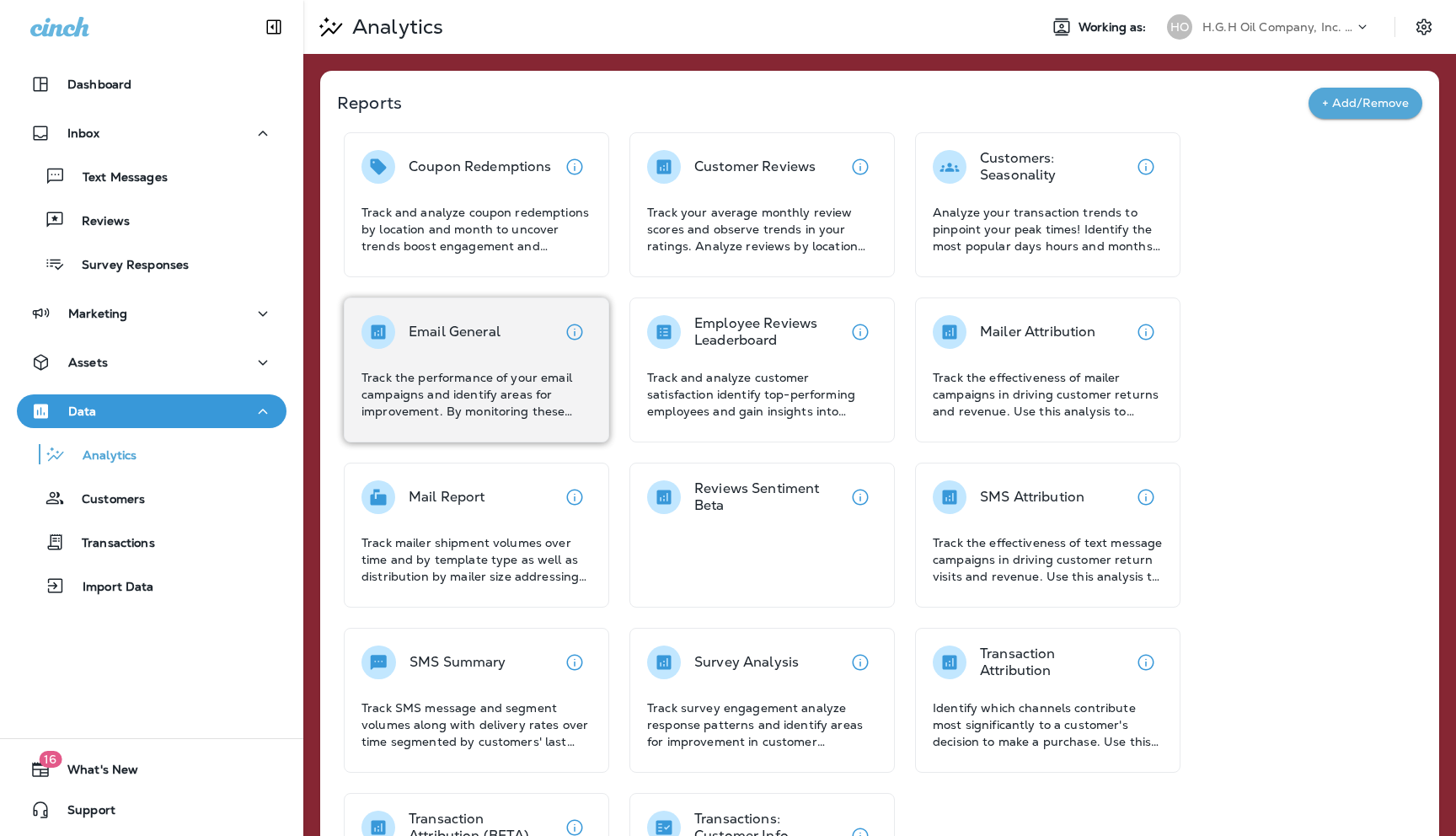
click at [472, 377] on p "Track the performance of your email campaigns and identify areas for improvemen…" at bounding box center [476, 394] width 230 height 51
